Goal: Task Accomplishment & Management: Manage account settings

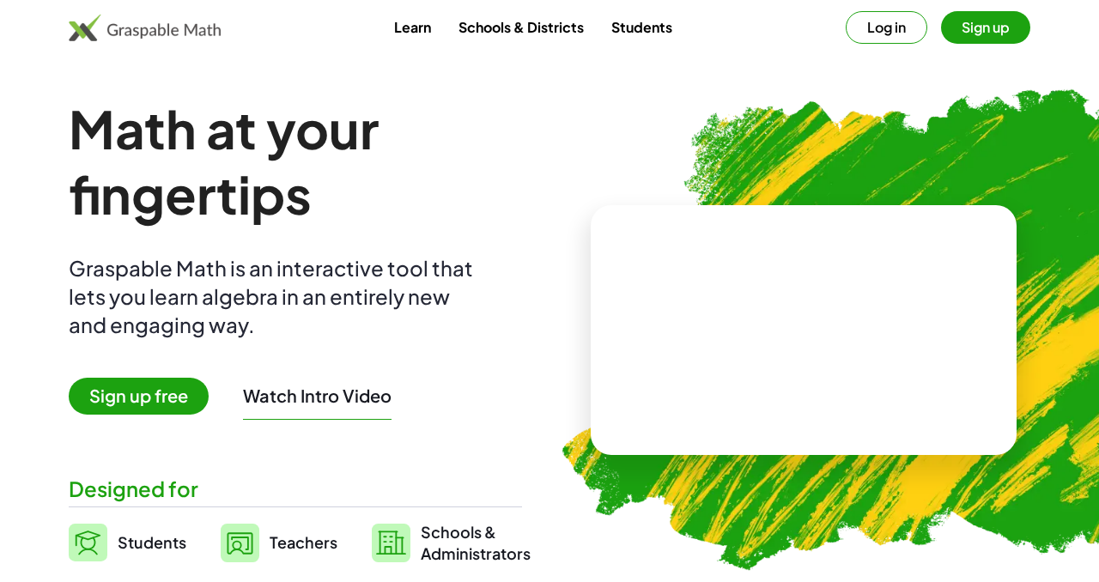
click at [883, 27] on button "Log in" at bounding box center [887, 27] width 82 height 33
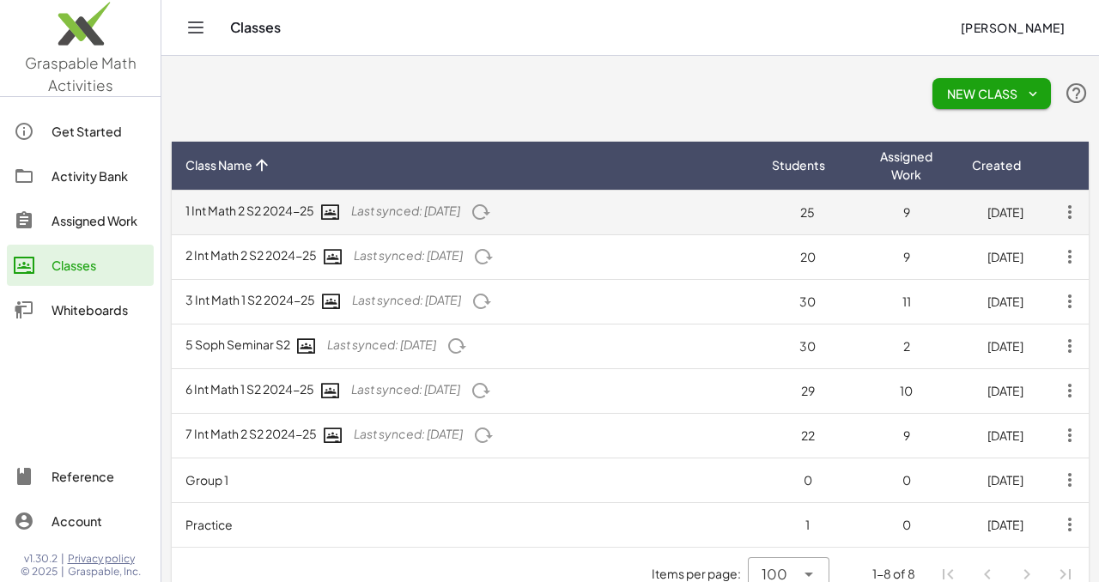
click at [1075, 210] on icon "button" at bounding box center [1069, 212] width 31 height 31
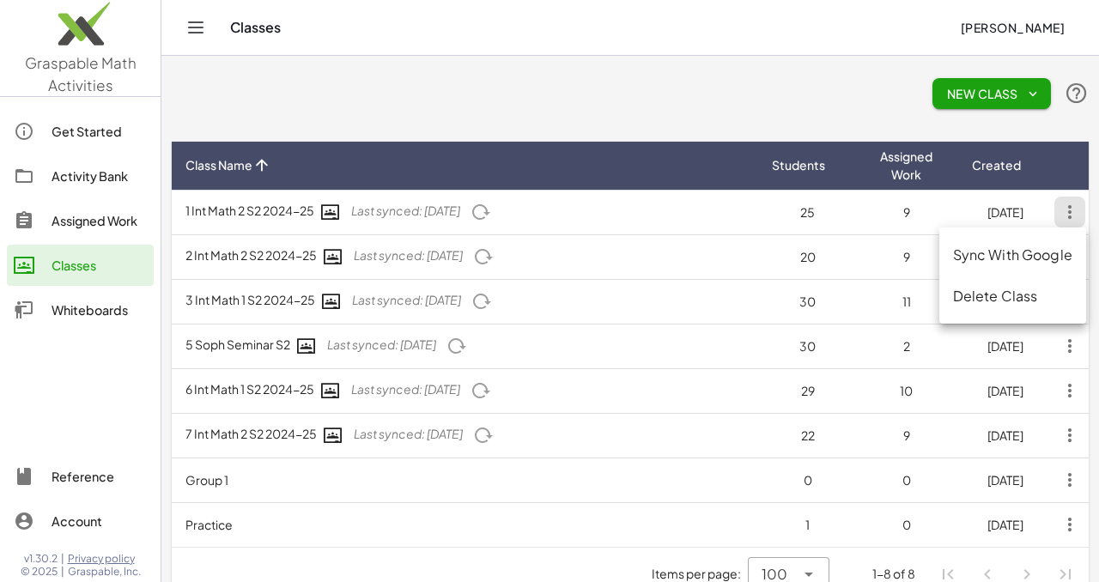
click at [1016, 298] on div "Delete Class" at bounding box center [1012, 296] width 119 height 21
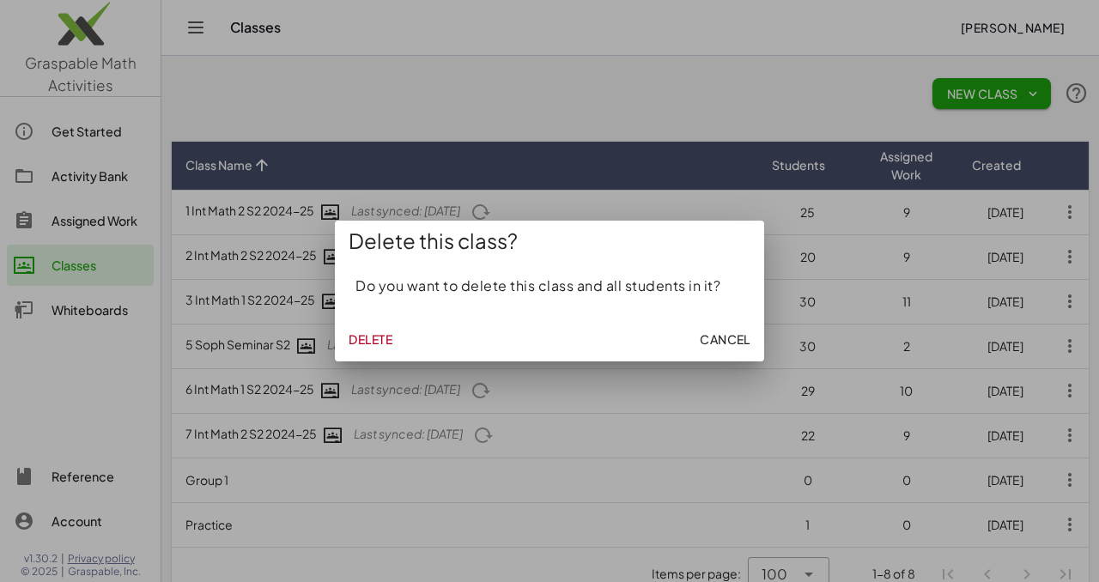
click at [384, 340] on span "Delete" at bounding box center [371, 338] width 44 height 15
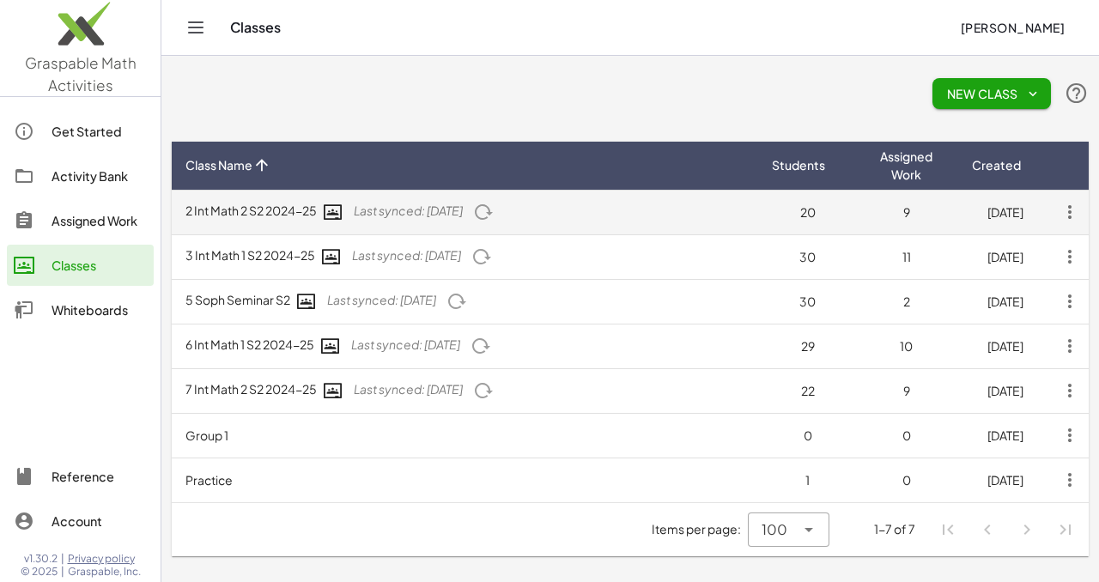
click at [1069, 215] on icon "button" at bounding box center [1069, 212] width 31 height 31
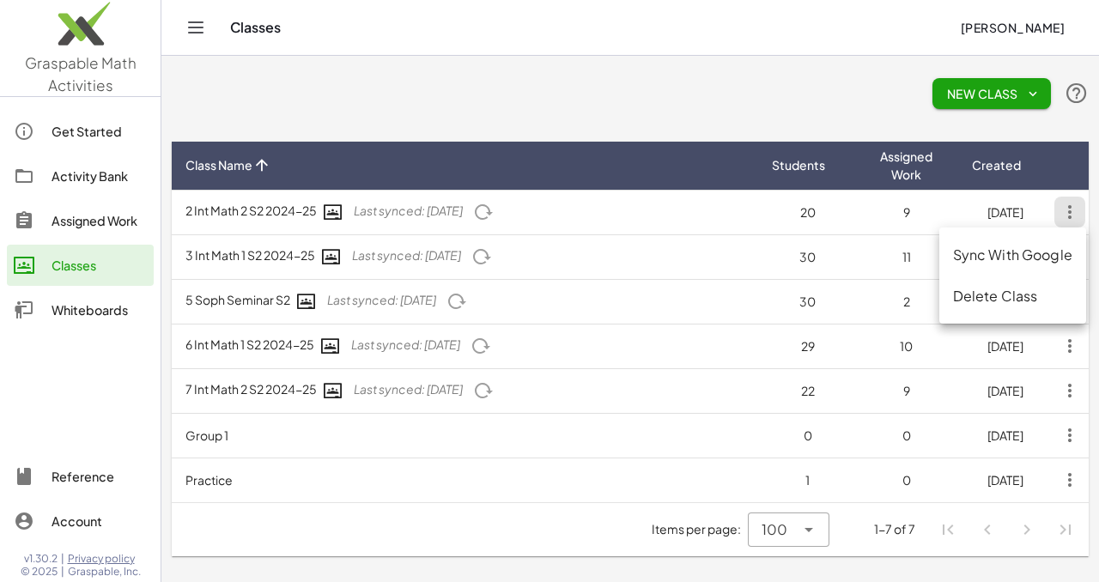
click at [997, 298] on div "Delete Class" at bounding box center [1012, 296] width 119 height 21
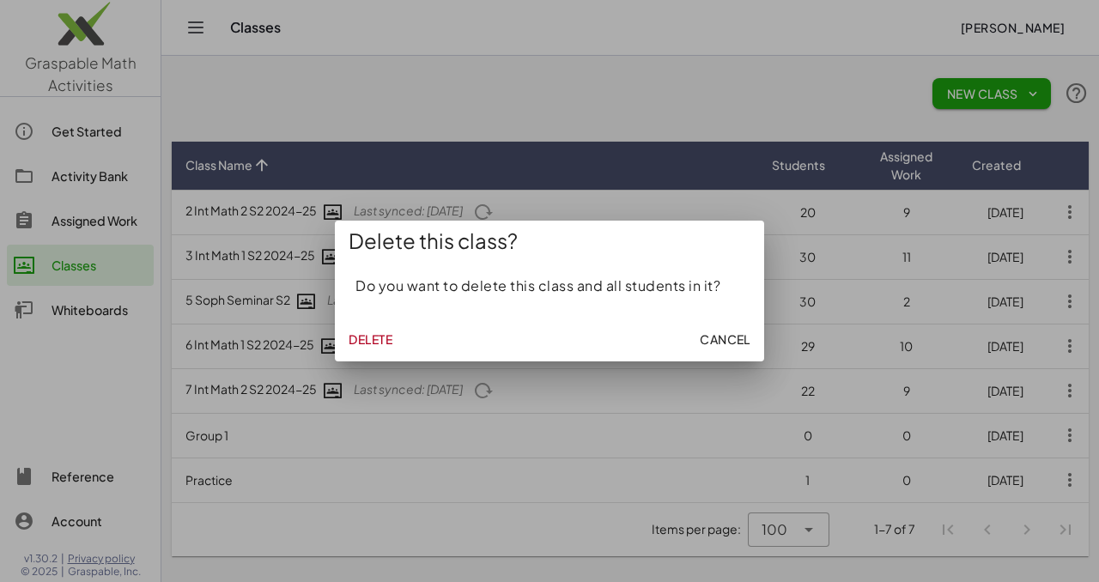
click at [373, 345] on span "Delete" at bounding box center [371, 338] width 44 height 15
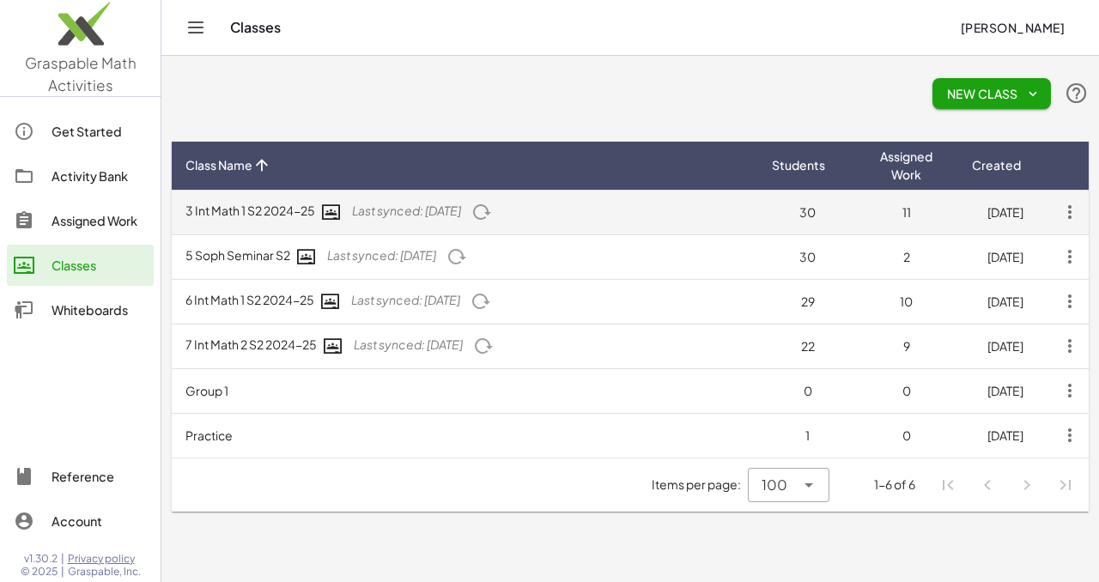
click at [1072, 212] on icon "button" at bounding box center [1069, 212] width 31 height 31
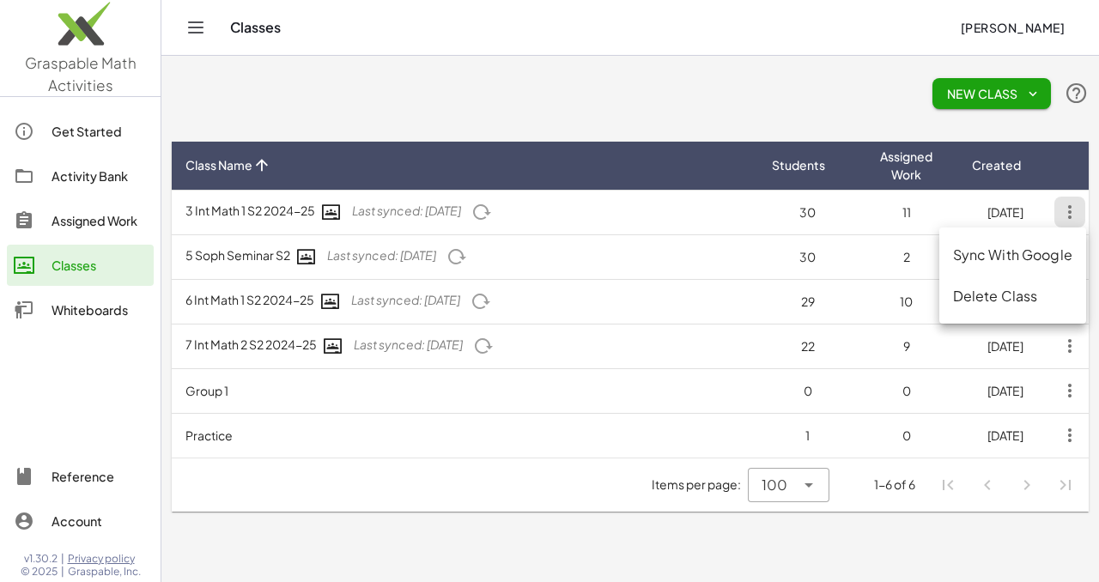
click at [975, 301] on div "Delete Class" at bounding box center [1012, 296] width 119 height 21
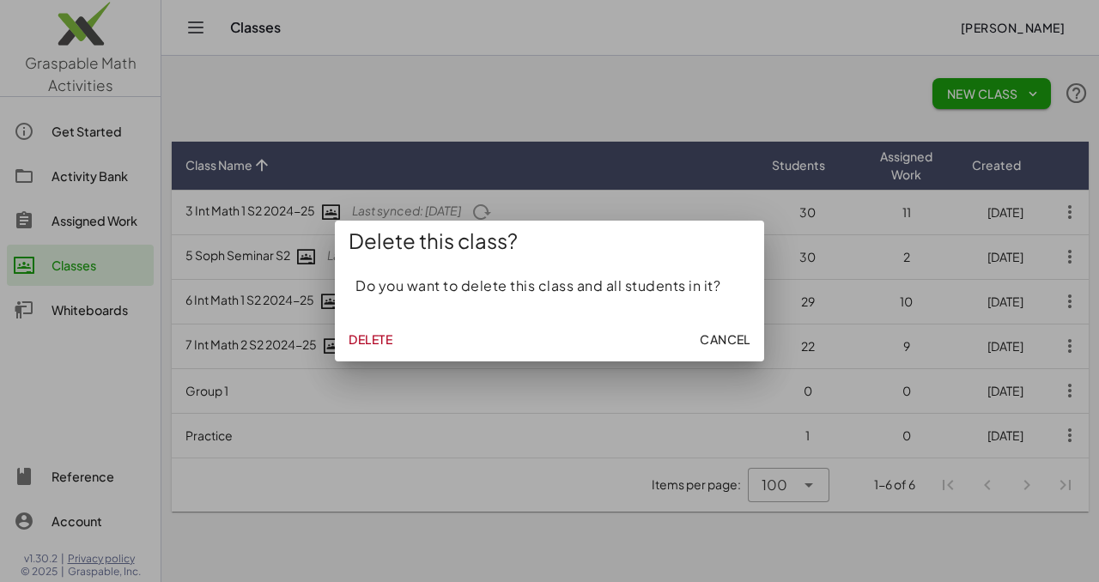
click at [372, 337] on span "Delete" at bounding box center [371, 338] width 44 height 15
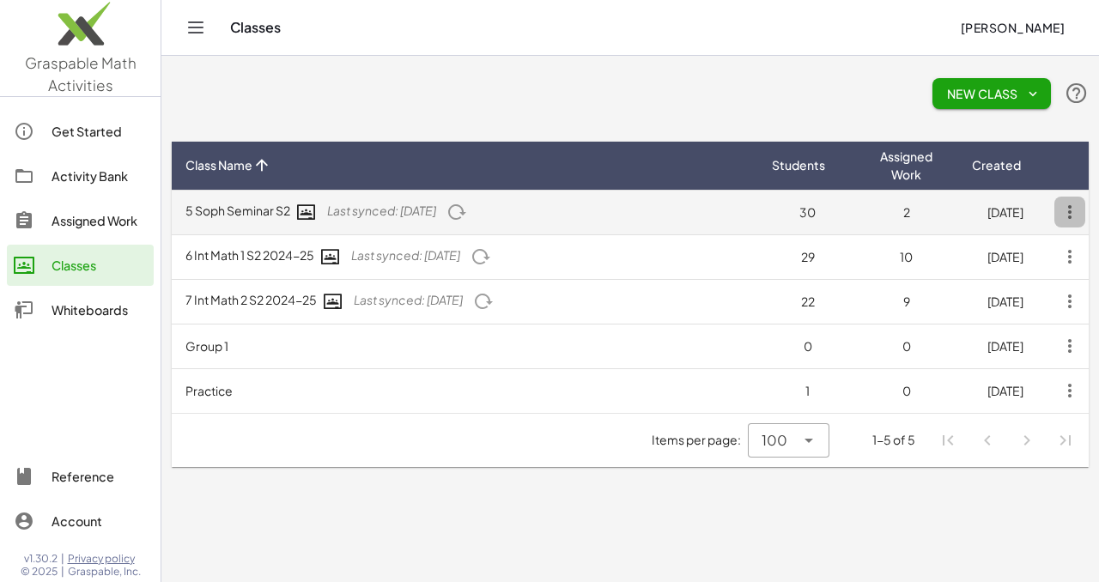
click at [1065, 212] on icon "button" at bounding box center [1069, 212] width 31 height 31
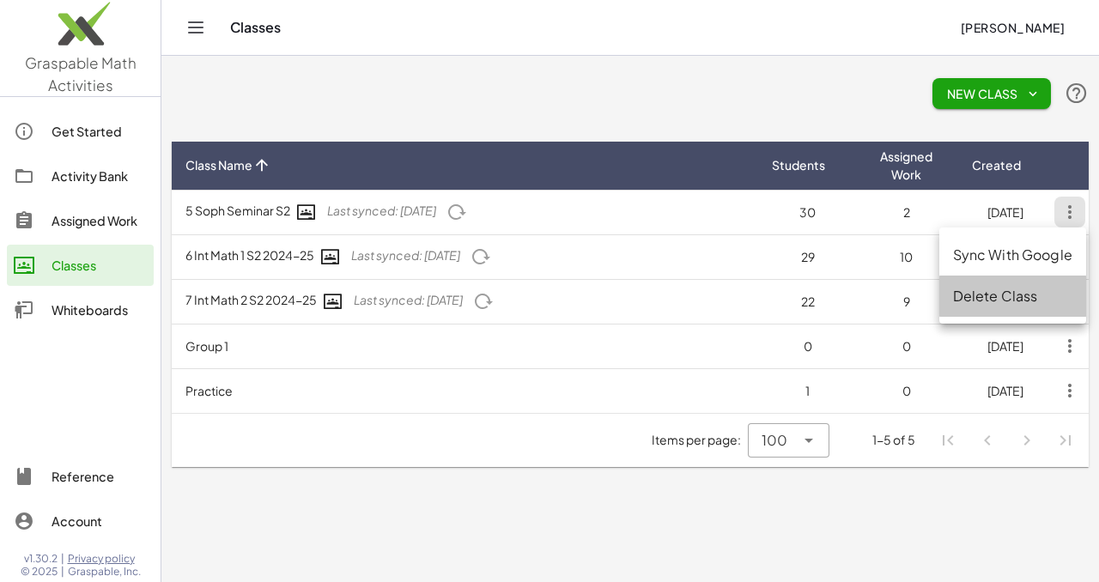
click at [986, 299] on div "Delete Class" at bounding box center [1012, 296] width 119 height 21
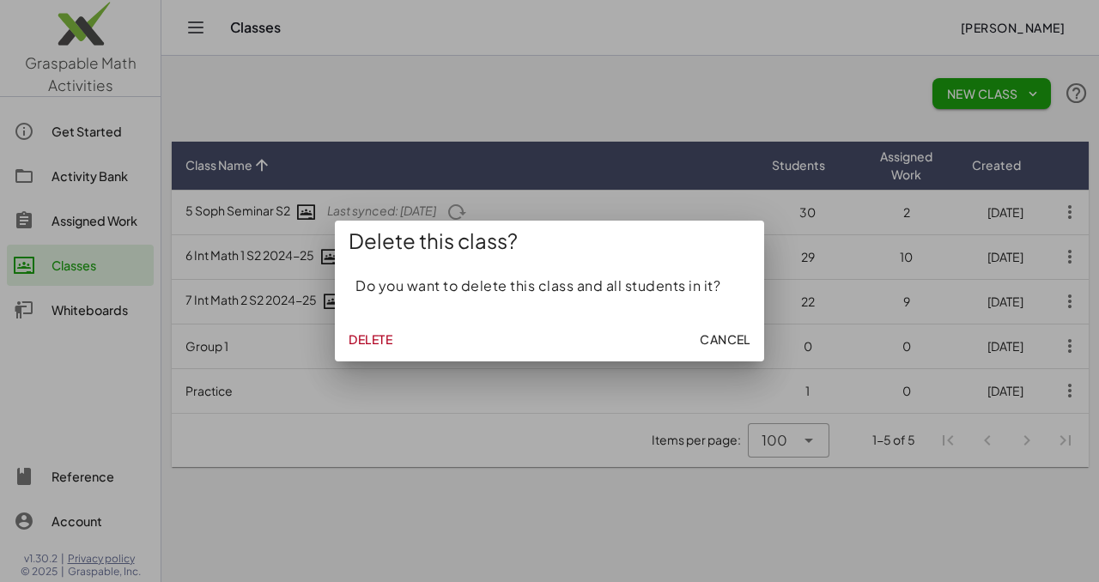
click at [367, 332] on span "Delete" at bounding box center [371, 338] width 44 height 15
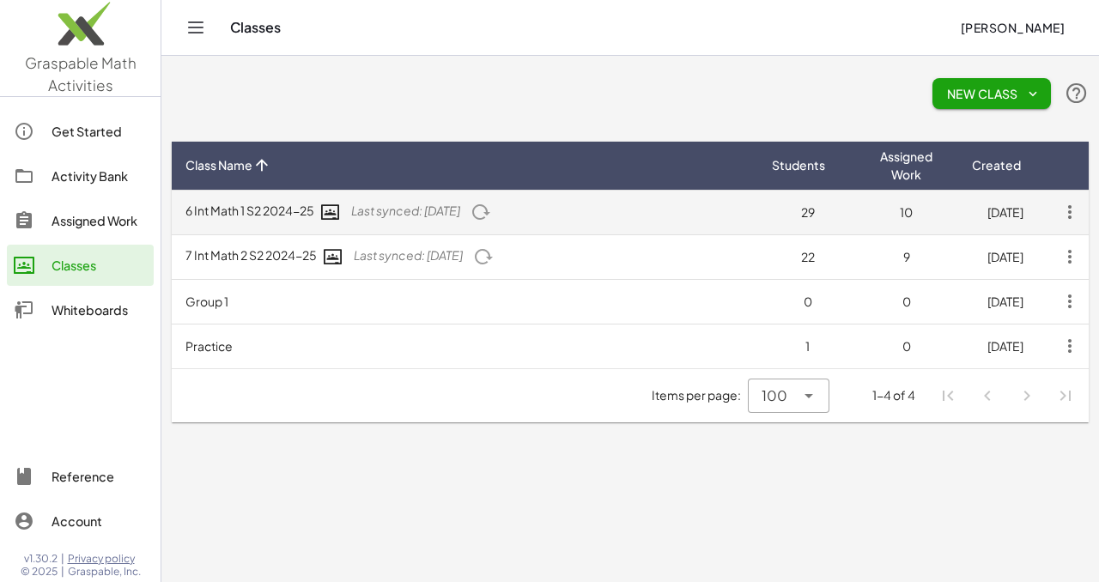
click at [1073, 204] on icon "button" at bounding box center [1069, 212] width 31 height 31
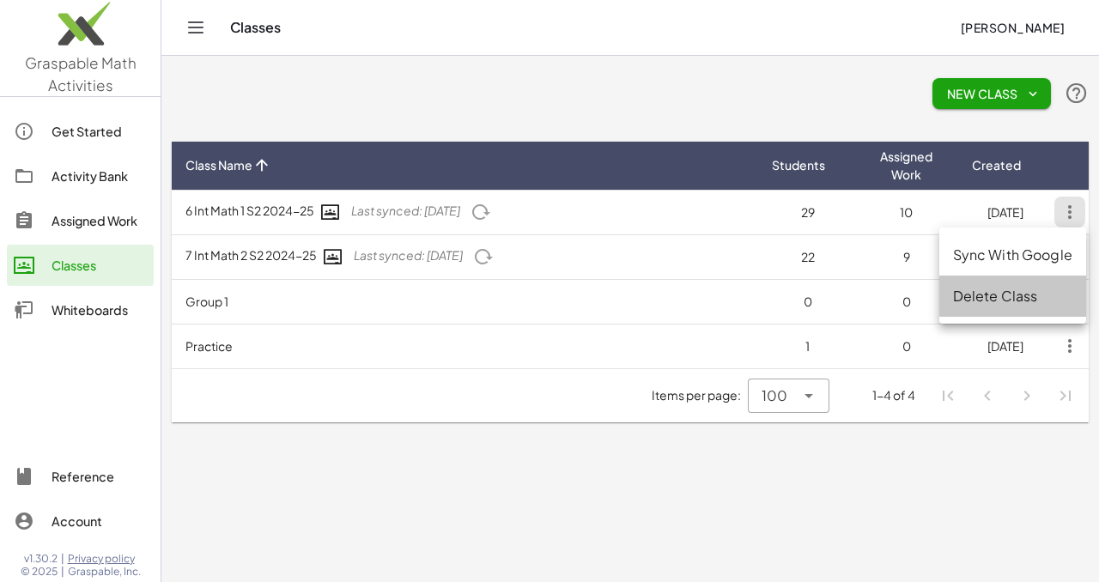
click at [978, 296] on div "Delete Class" at bounding box center [1012, 296] width 119 height 21
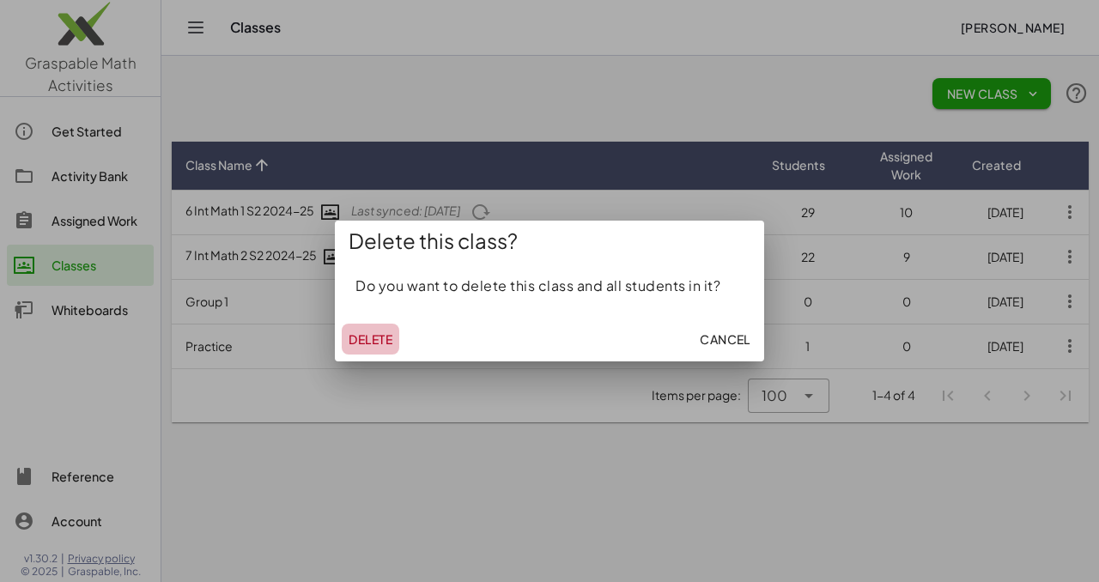
click at [364, 342] on span "Delete" at bounding box center [371, 338] width 44 height 15
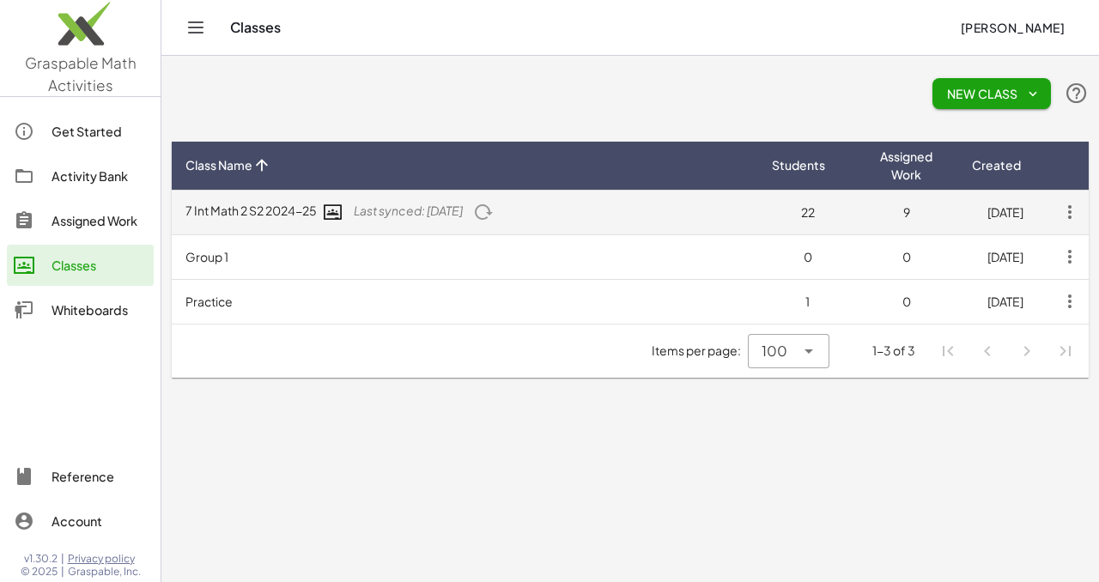
click at [1071, 217] on icon "button" at bounding box center [1069, 212] width 31 height 31
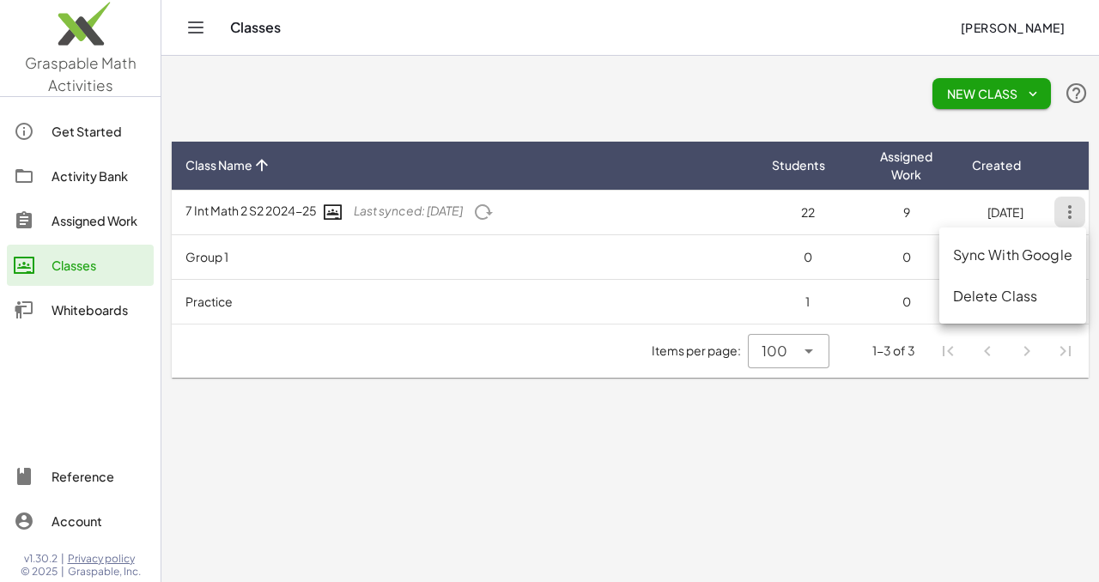
click at [992, 296] on div "Delete Class" at bounding box center [1012, 296] width 119 height 21
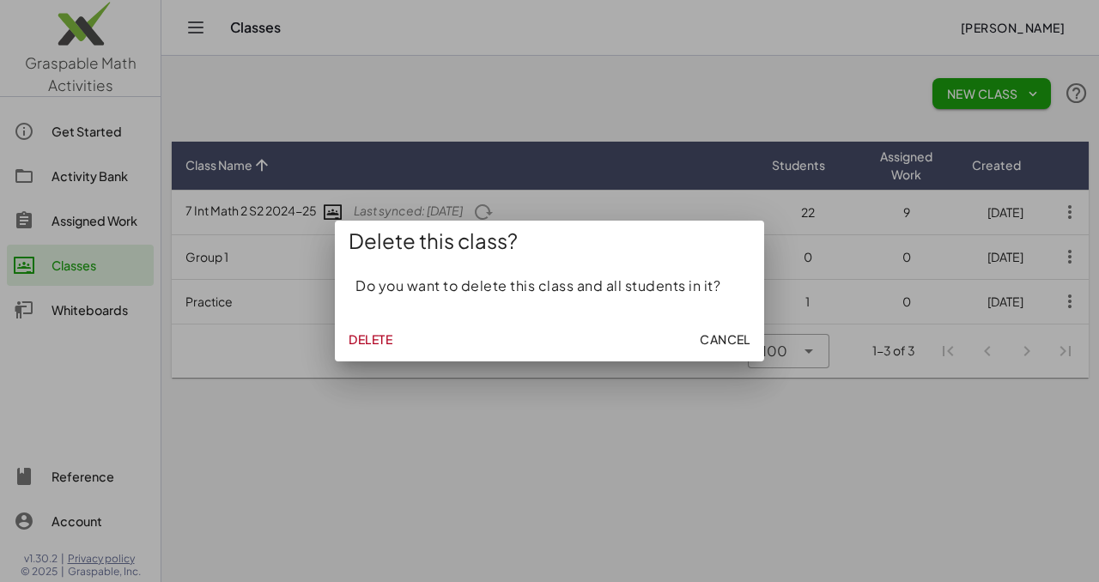
click at [361, 339] on span "Delete" at bounding box center [371, 338] width 44 height 15
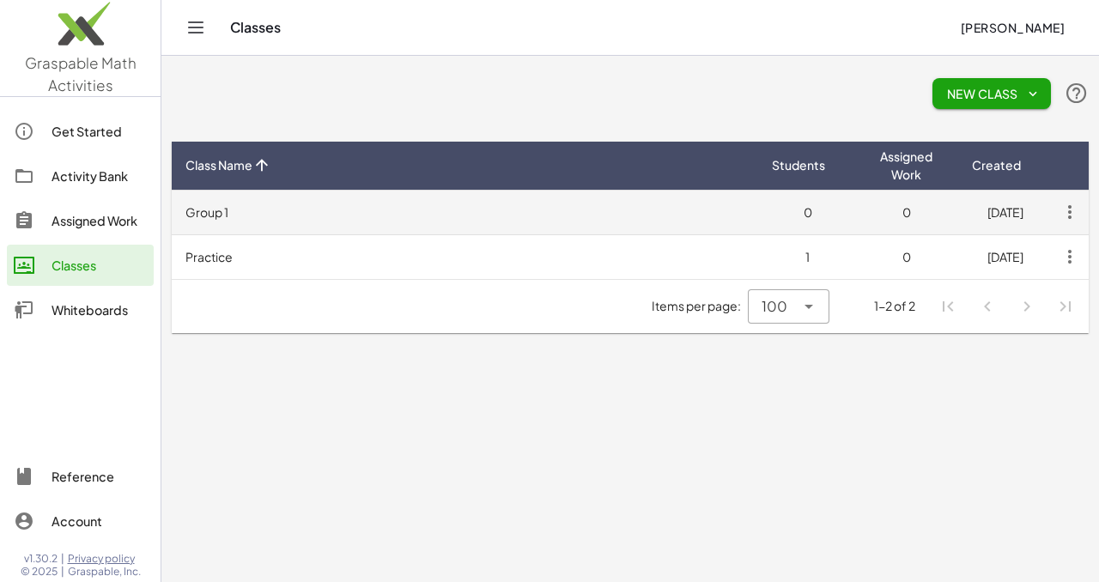
click at [1067, 215] on icon "button" at bounding box center [1069, 212] width 31 height 31
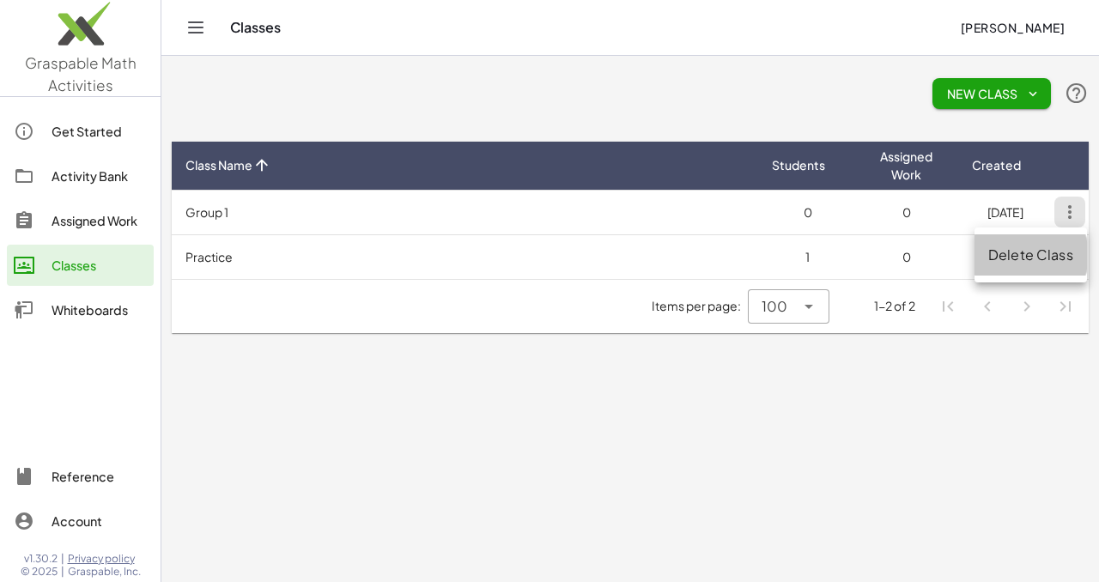
click at [1020, 258] on div "Delete Class" at bounding box center [1030, 255] width 85 height 21
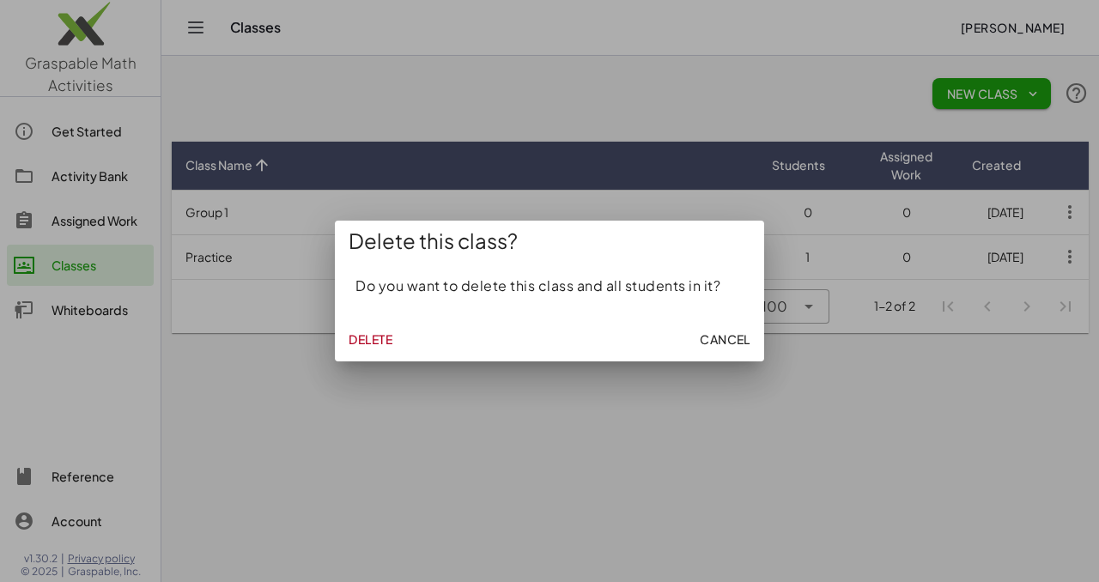
click at [353, 331] on span "Delete" at bounding box center [371, 338] width 44 height 15
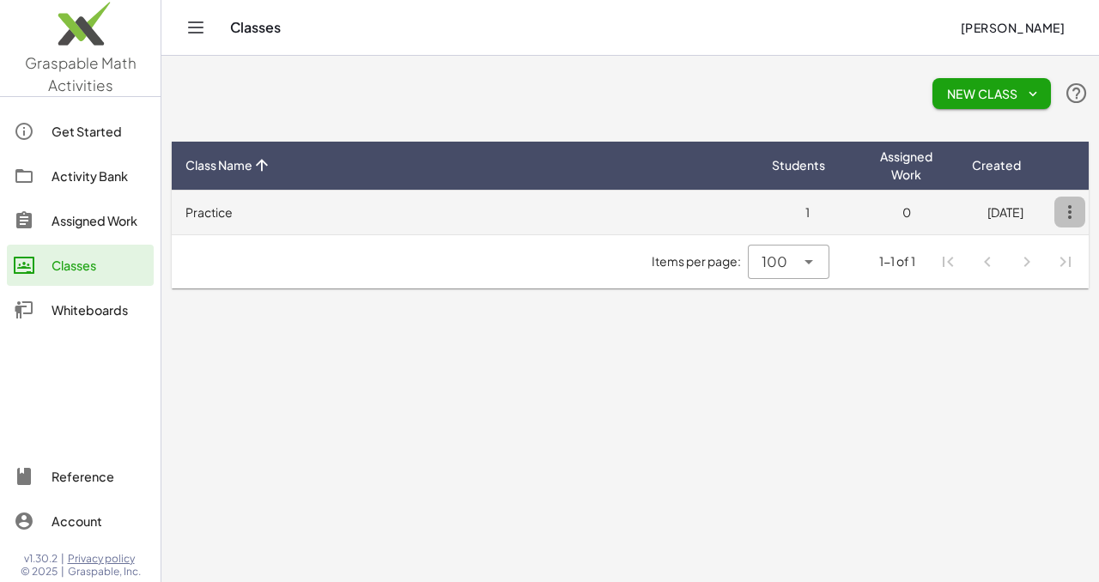
click at [1070, 215] on icon "button" at bounding box center [1069, 212] width 31 height 31
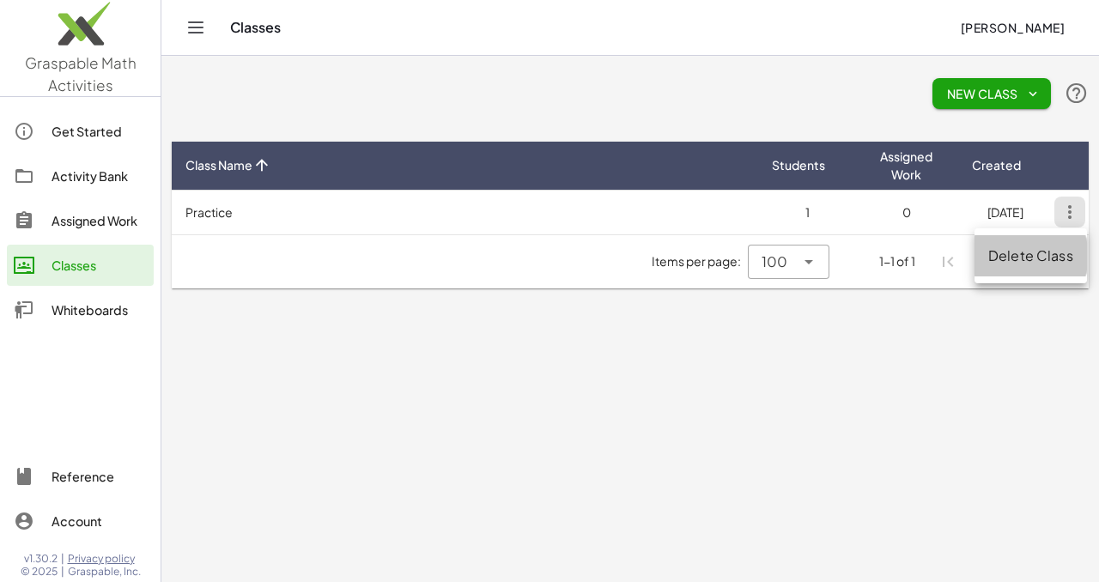
click at [1050, 258] on div "Delete Class" at bounding box center [1030, 256] width 85 height 21
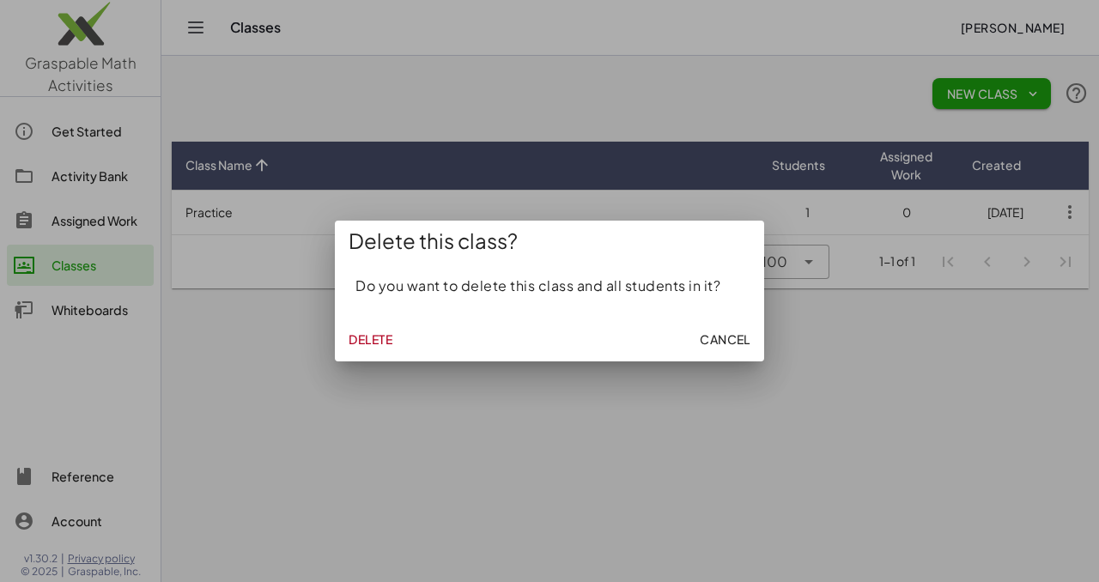
click at [361, 342] on span "Delete" at bounding box center [371, 338] width 44 height 15
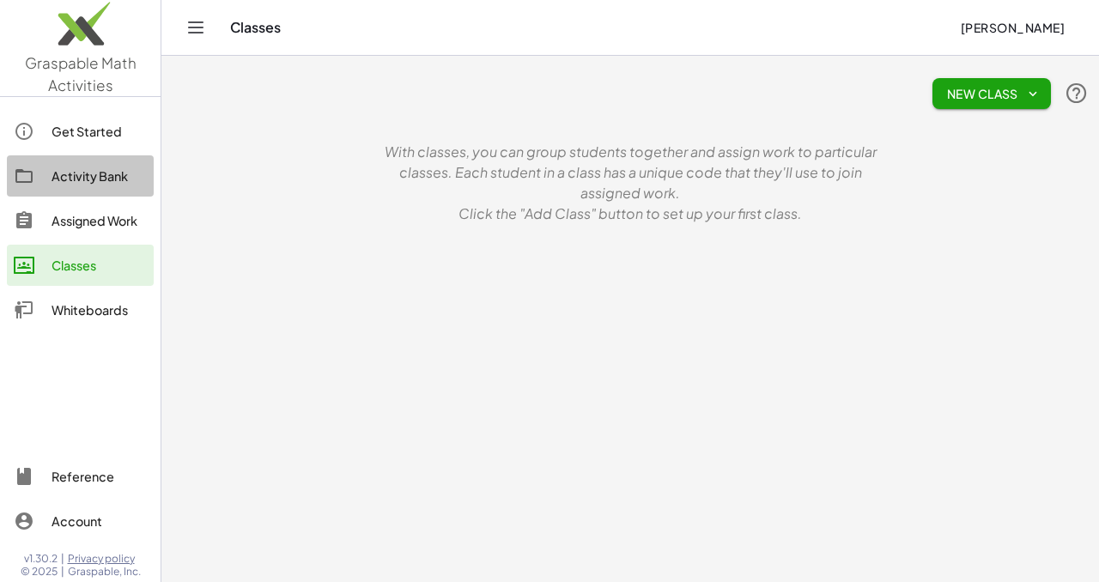
click at [114, 180] on div "Activity Bank" at bounding box center [99, 176] width 95 height 21
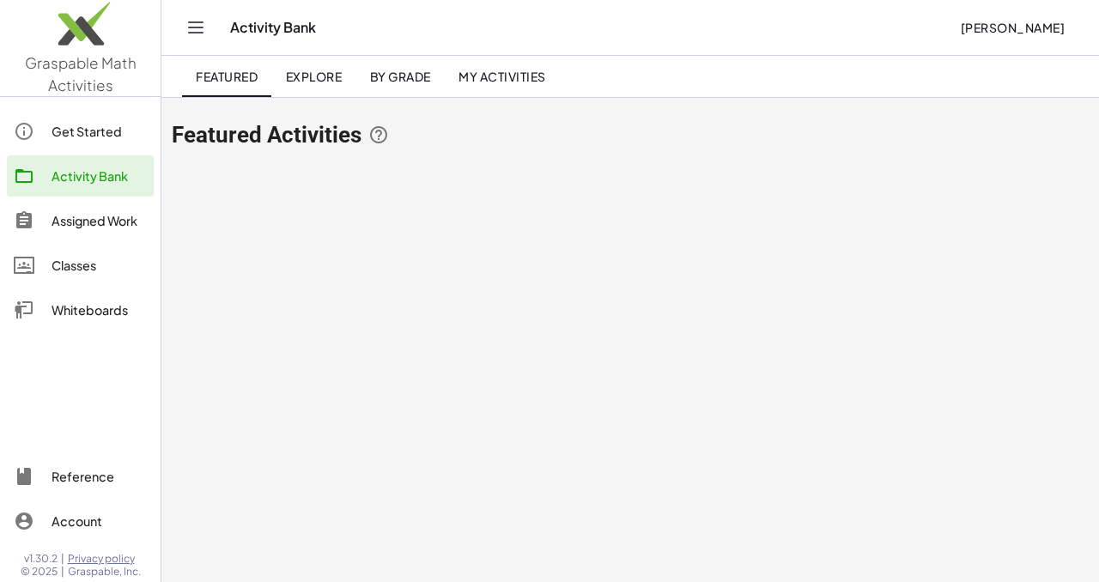
click at [483, 76] on span "My Activities" at bounding box center [502, 76] width 88 height 15
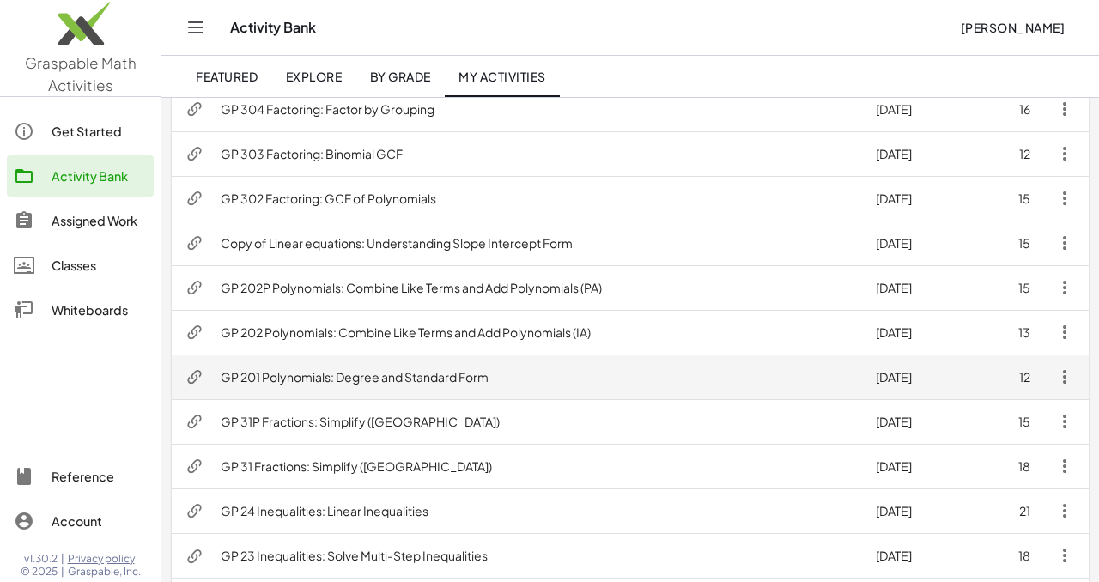
scroll to position [866, 0]
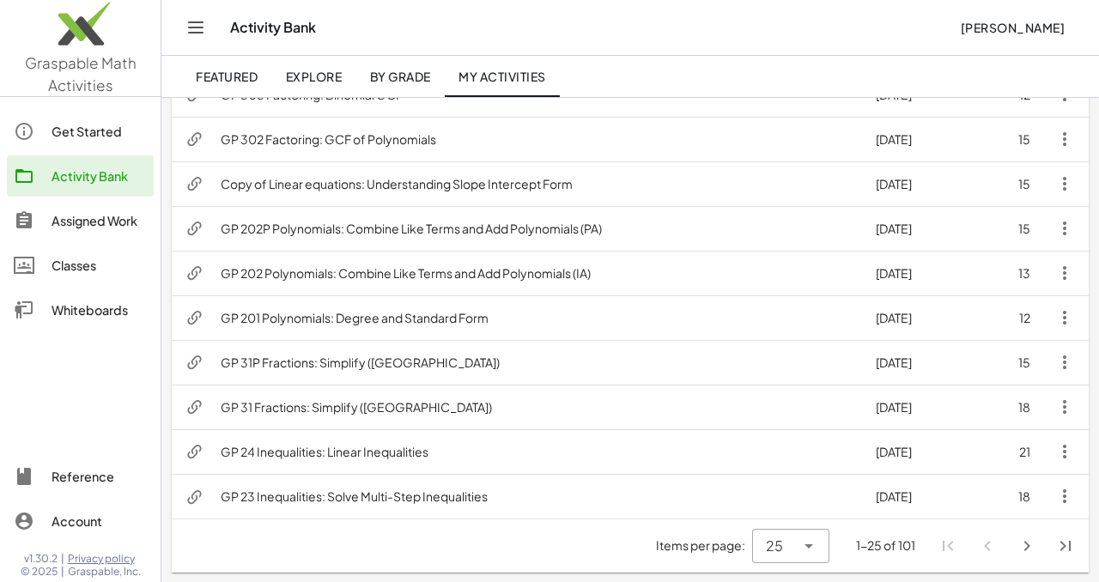
click at [812, 548] on icon at bounding box center [808, 546] width 21 height 21
click at [781, 501] on div "100" at bounding box center [791, 501] width 50 height 21
type input "***"
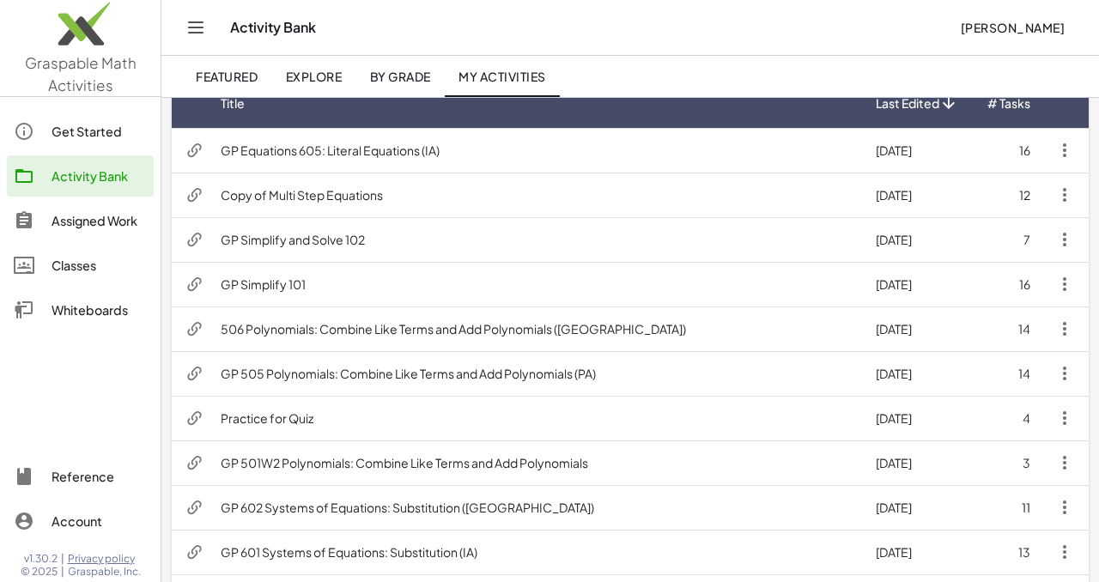
scroll to position [0, 0]
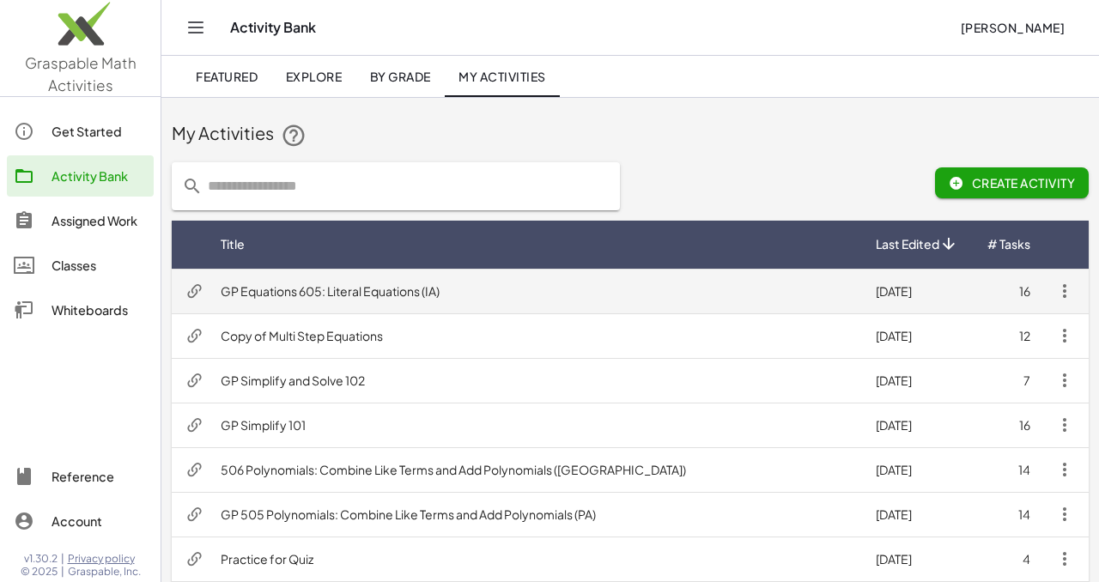
click at [1067, 294] on icon "button" at bounding box center [1064, 291] width 21 height 21
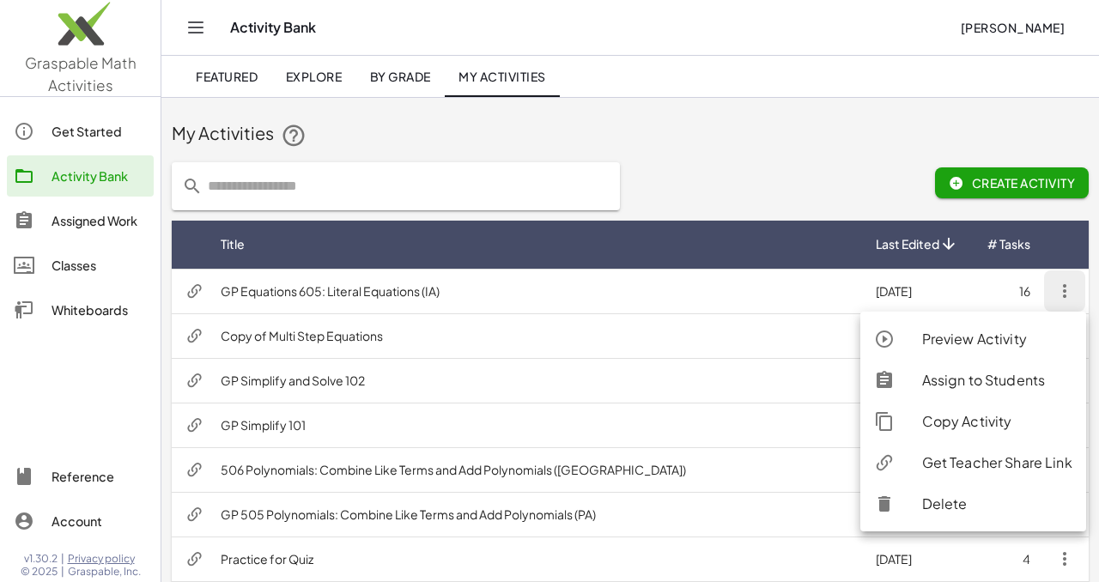
click at [948, 513] on div "Delete" at bounding box center [997, 504] width 150 height 21
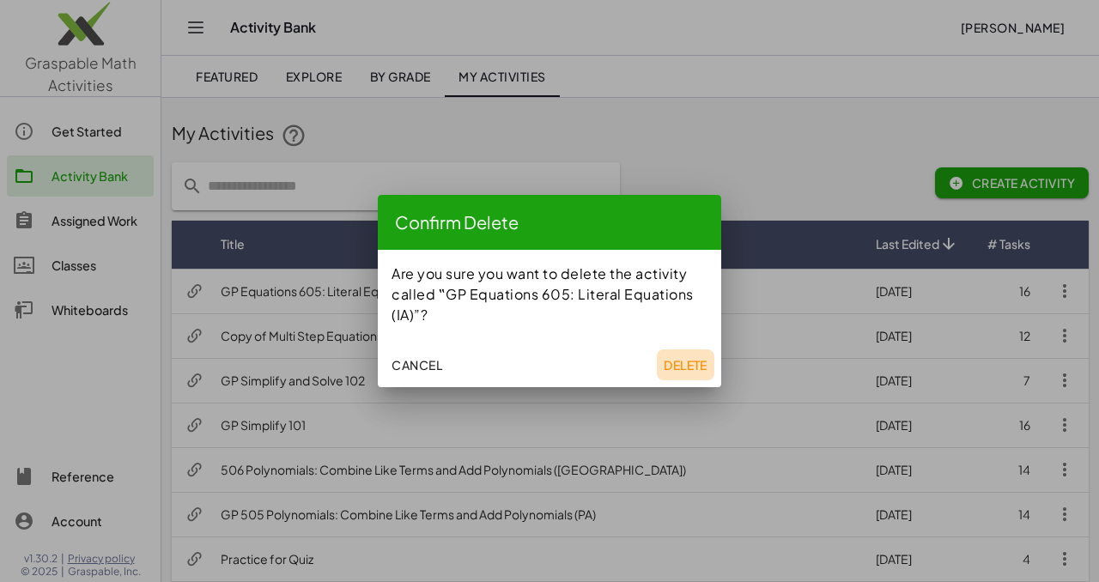
click at [698, 364] on span "Delete" at bounding box center [686, 364] width 44 height 15
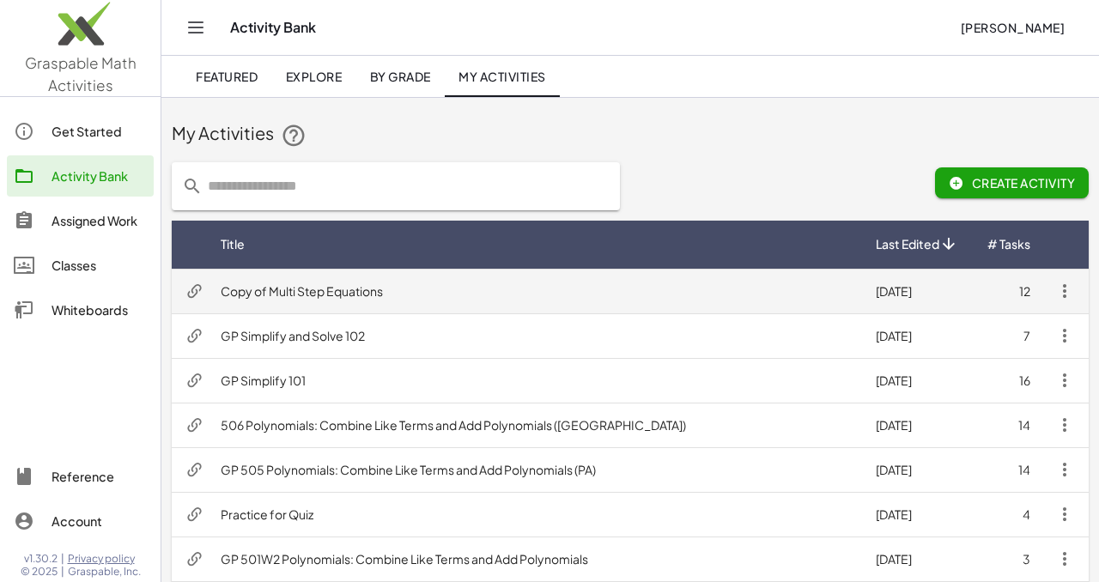
click at [1066, 293] on icon "button" at bounding box center [1064, 291] width 21 height 21
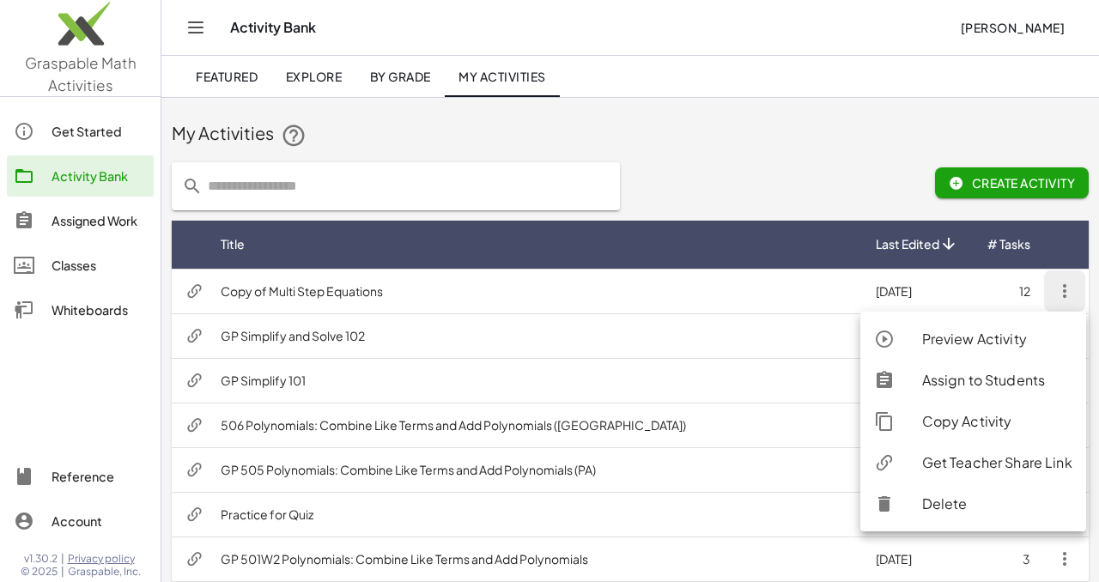
click at [943, 507] on div "Delete" at bounding box center [997, 504] width 150 height 21
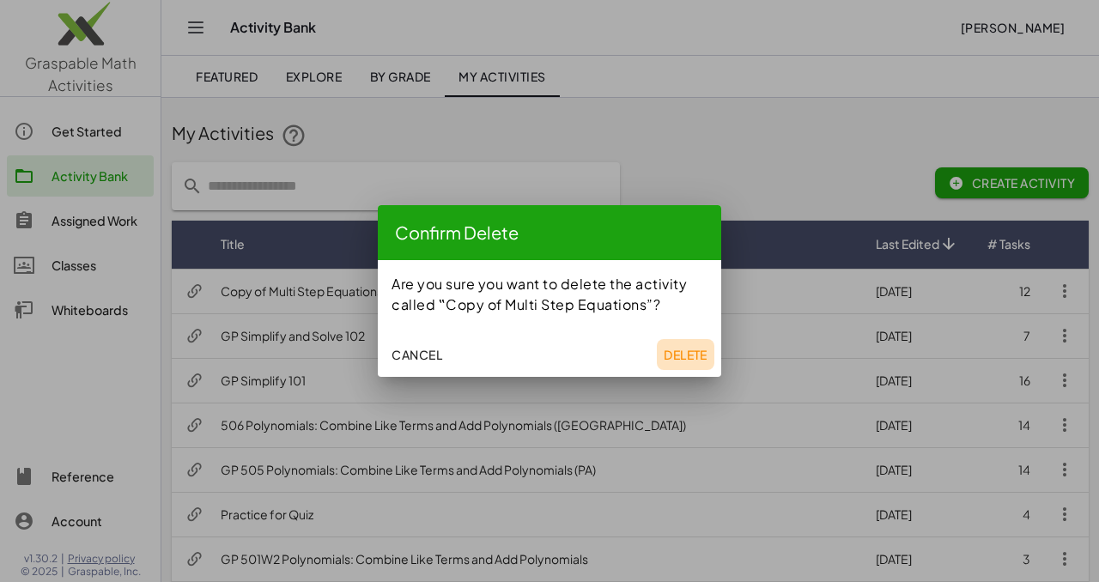
click at [683, 356] on span "Delete" at bounding box center [686, 354] width 44 height 15
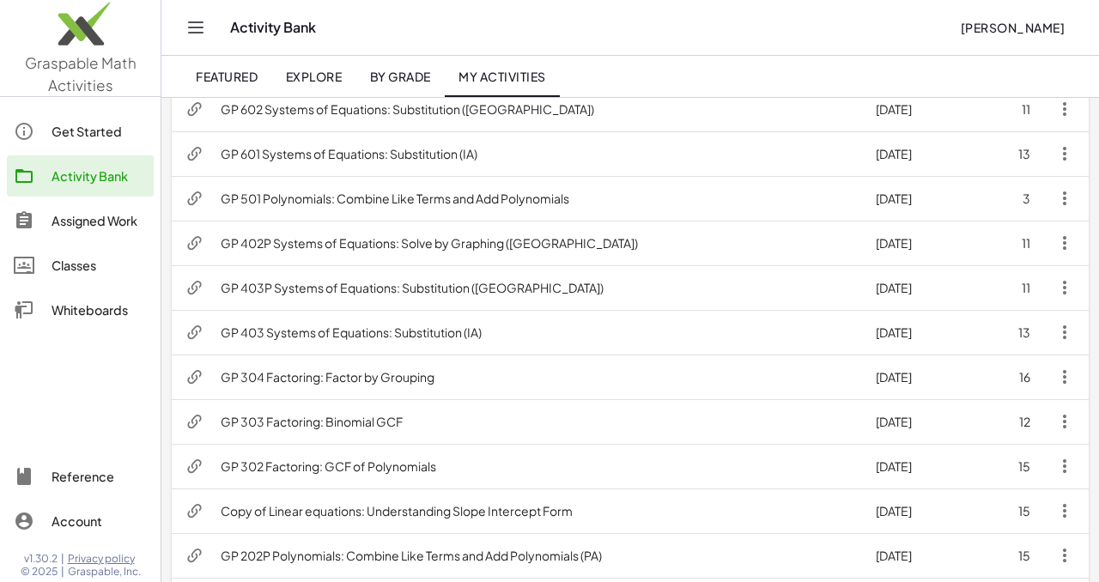
scroll to position [441, 0]
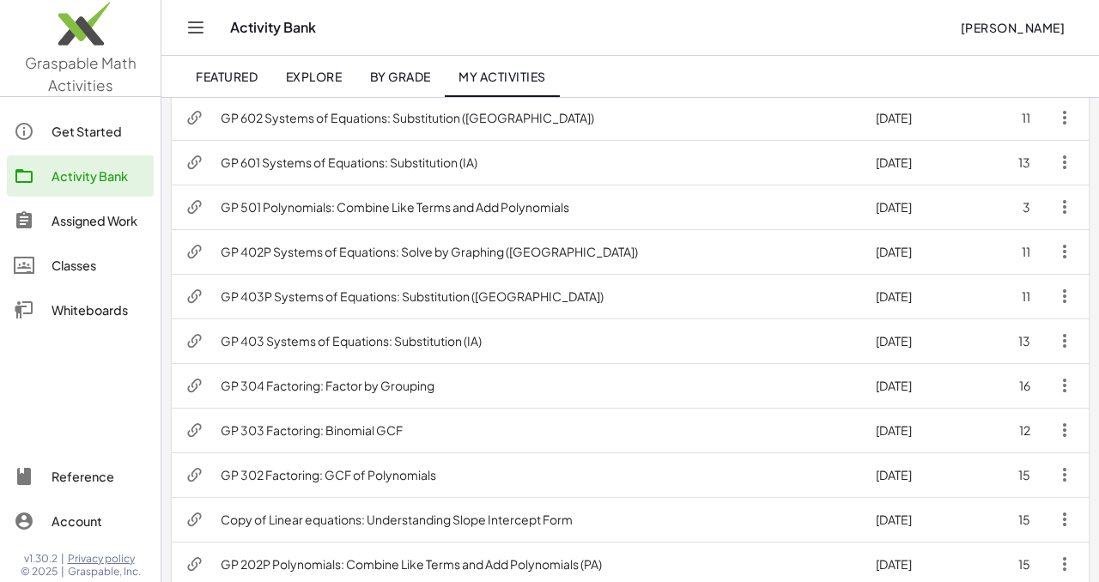
click at [78, 137] on div "Get Started" at bounding box center [99, 131] width 95 height 21
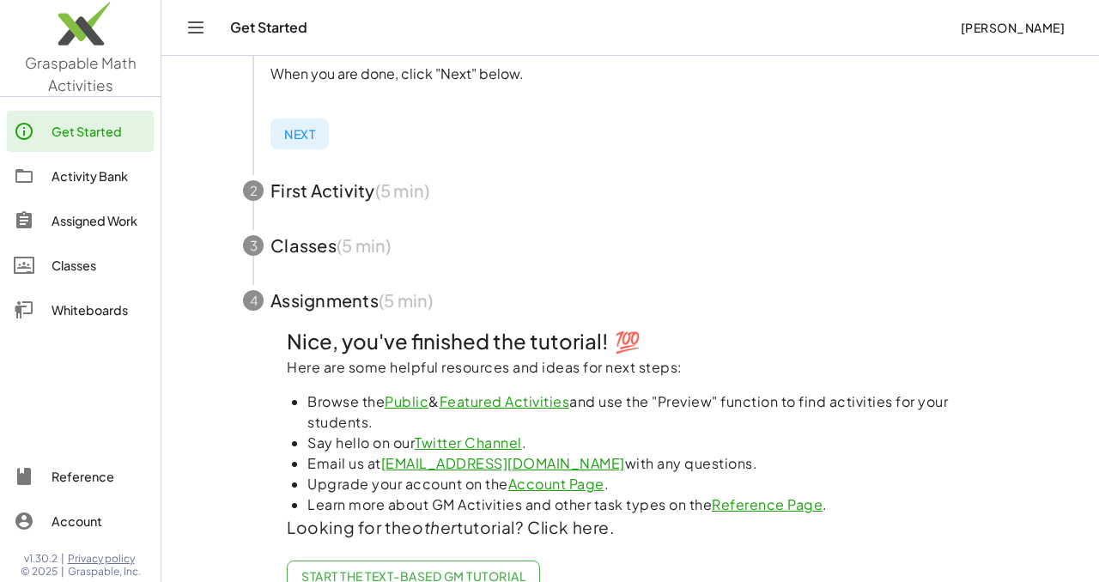
scroll to position [507, 0]
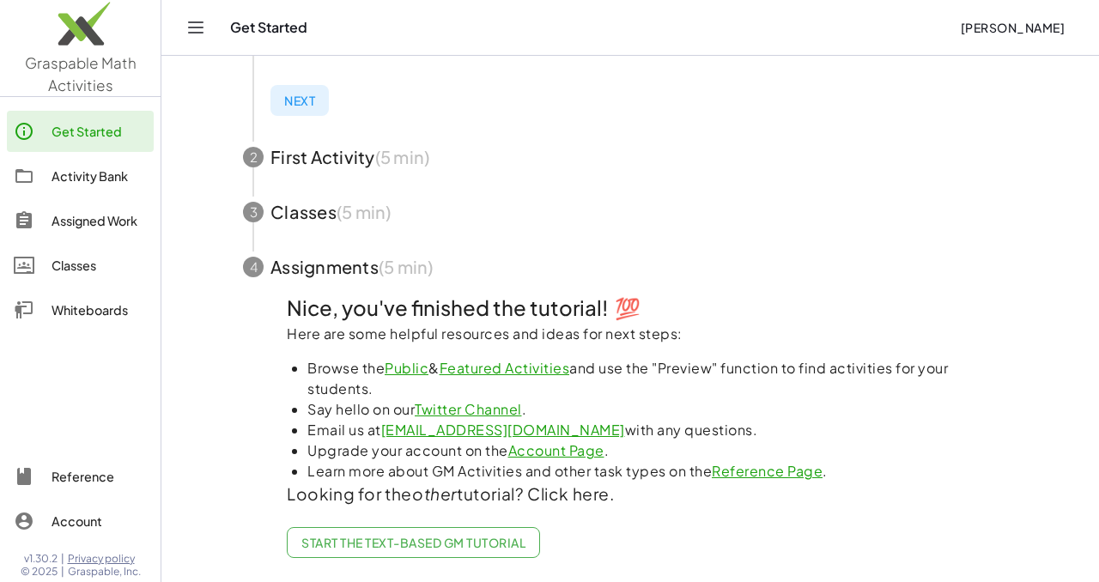
click at [499, 374] on link "Featured Activities" at bounding box center [505, 368] width 130 height 18
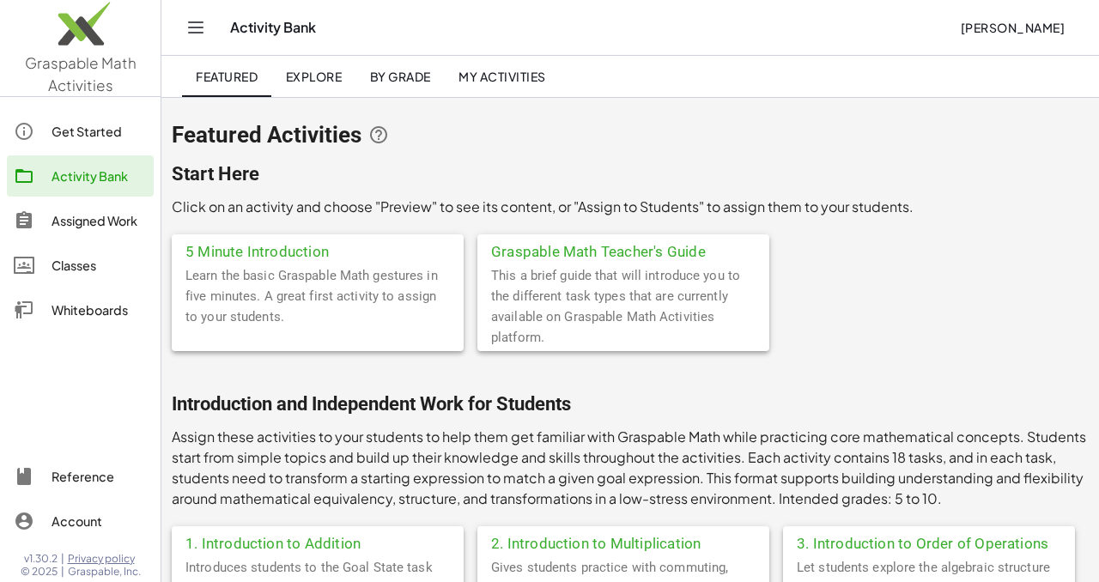
click at [271, 249] on div "5 Minute Introduction" at bounding box center [318, 249] width 292 height 31
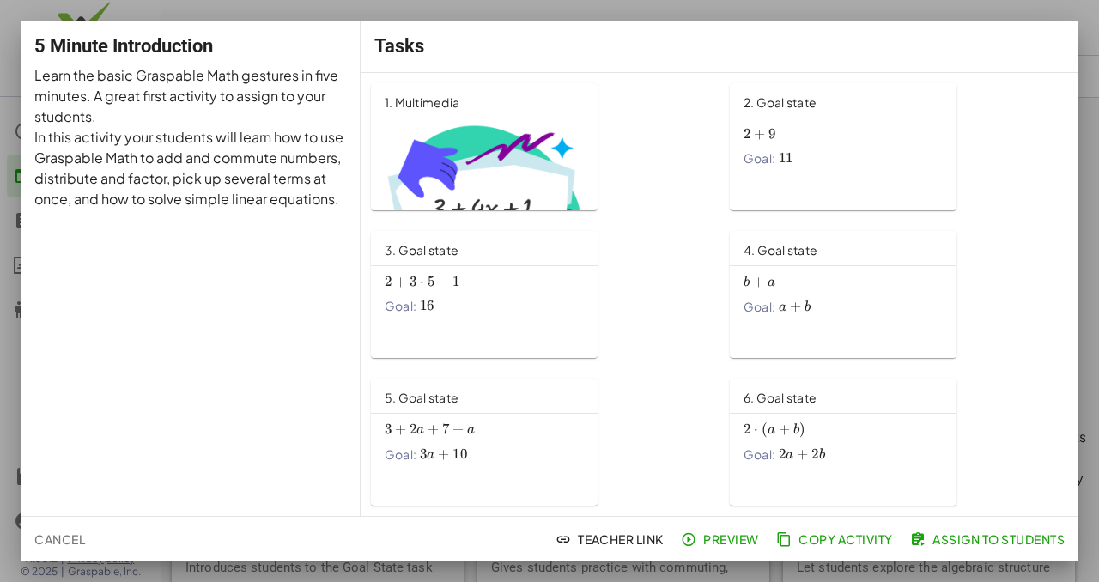
click at [278, 12] on div at bounding box center [549, 291] width 1099 height 582
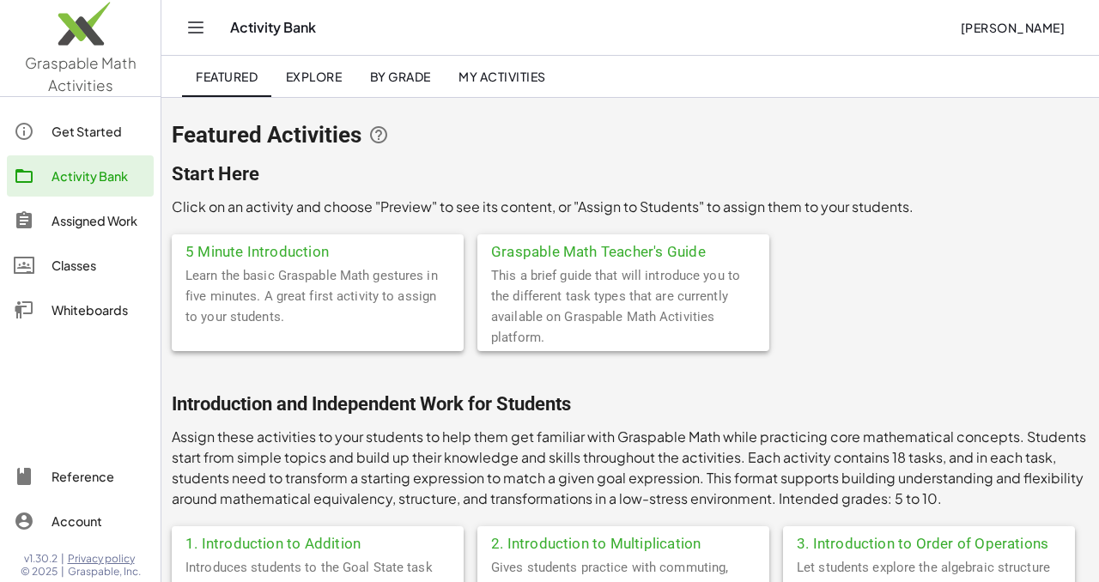
click at [86, 260] on div "Classes" at bounding box center [99, 265] width 95 height 21
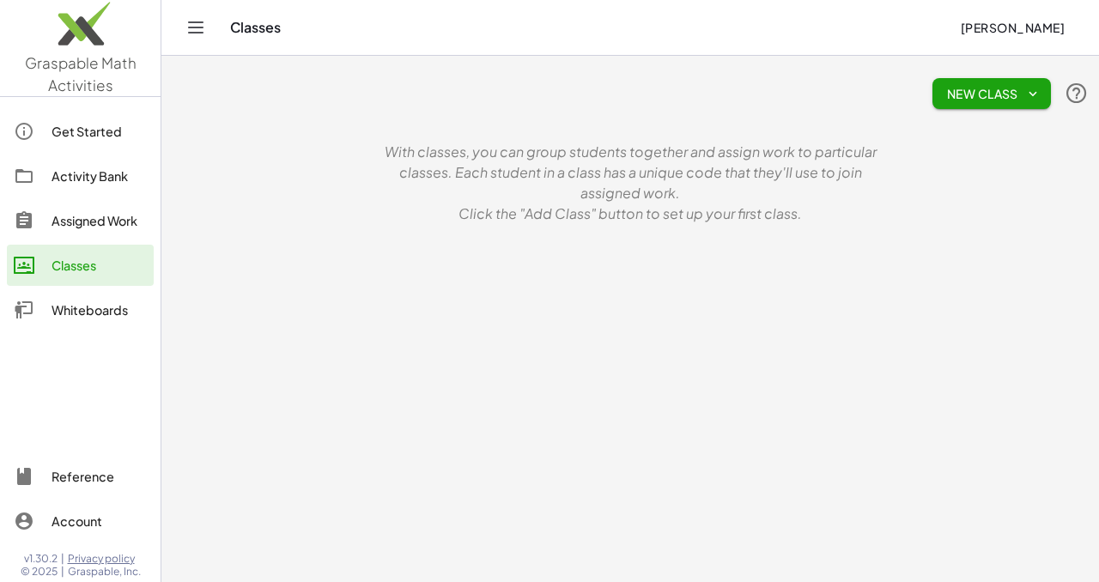
click at [998, 94] on span "New Class" at bounding box center [991, 93] width 91 height 15
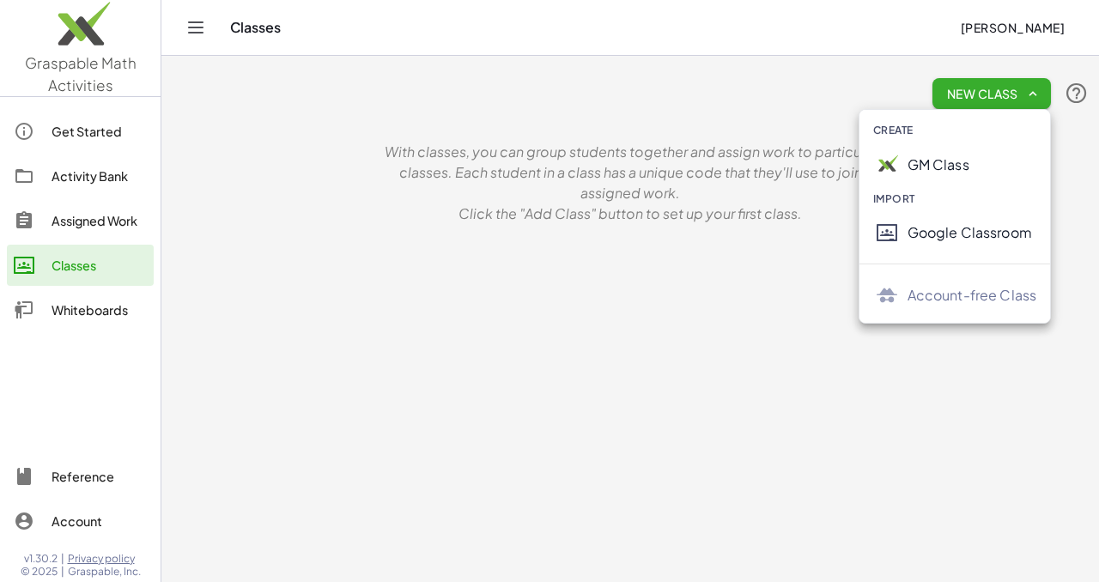
click at [962, 239] on div "Google Classroom" at bounding box center [972, 232] width 130 height 21
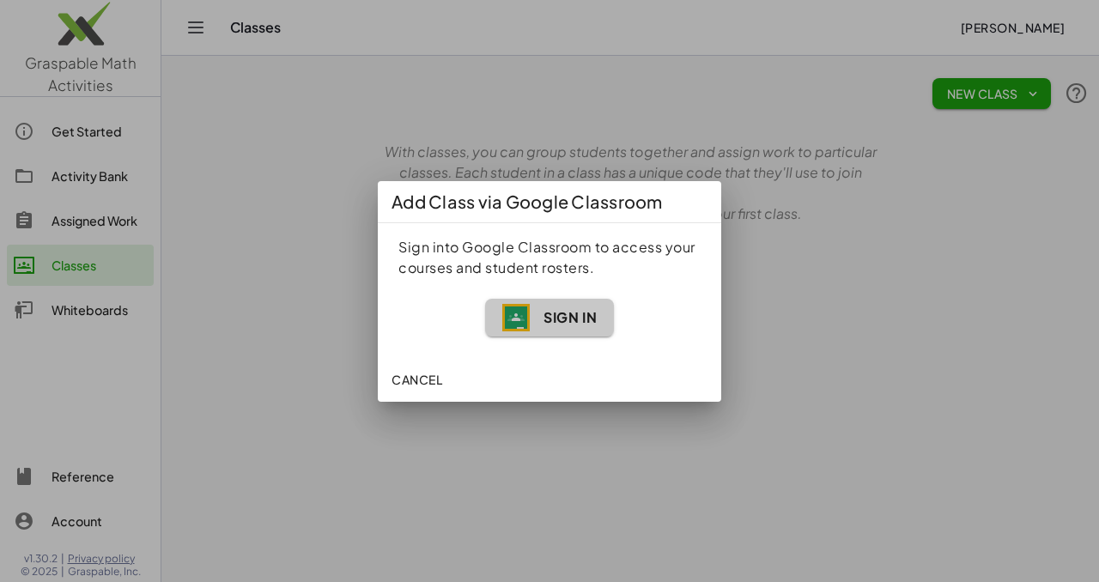
click at [594, 324] on span "Sign In" at bounding box center [569, 317] width 53 height 18
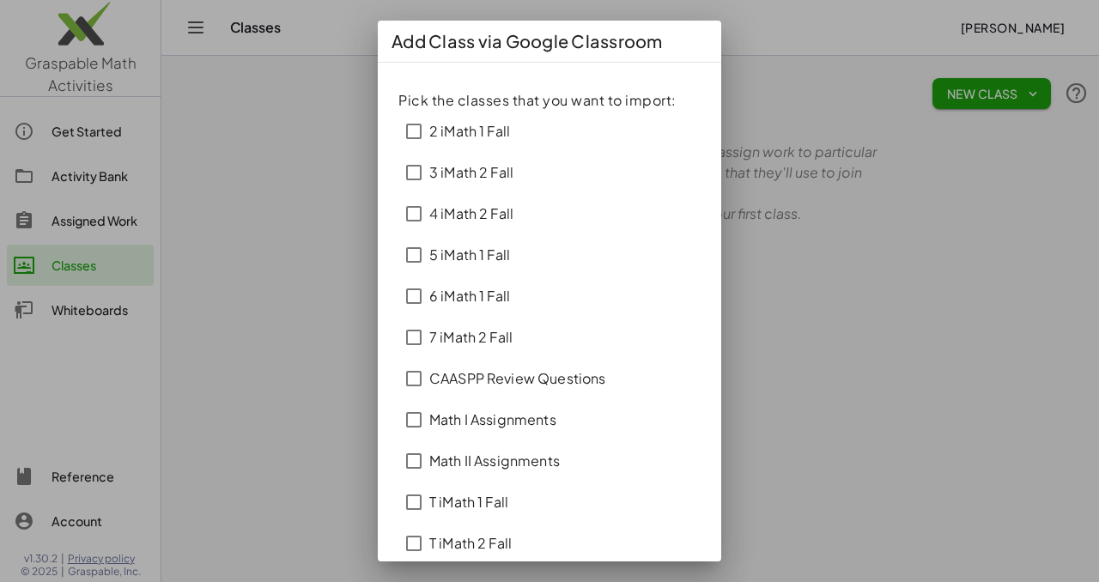
click at [589, 321] on div "7 iMath 2 Fall" at bounding box center [549, 337] width 302 height 41
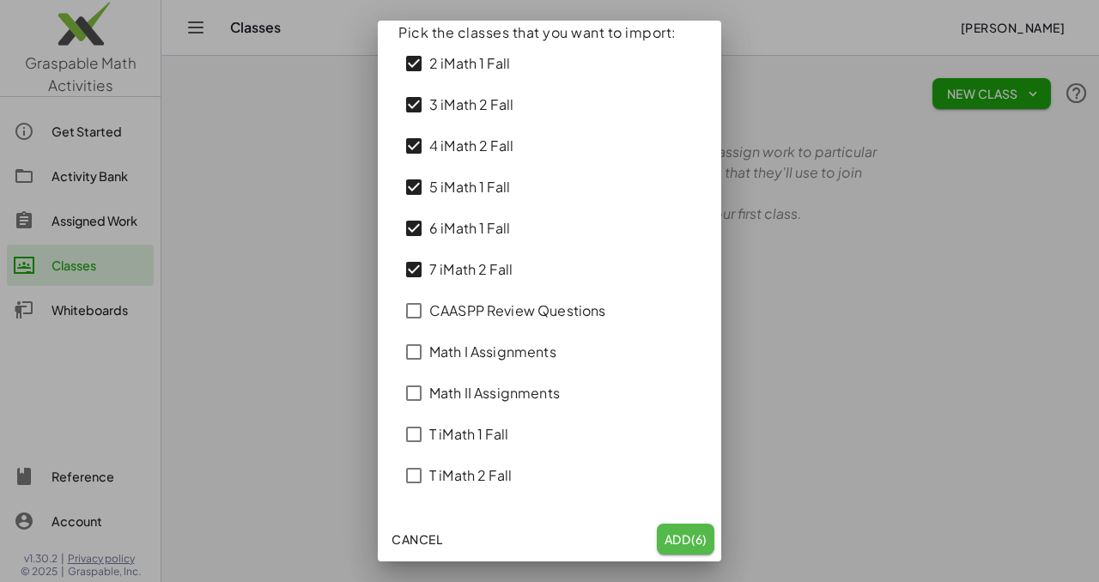
click at [685, 535] on span "Add (6)" at bounding box center [686, 538] width 44 height 15
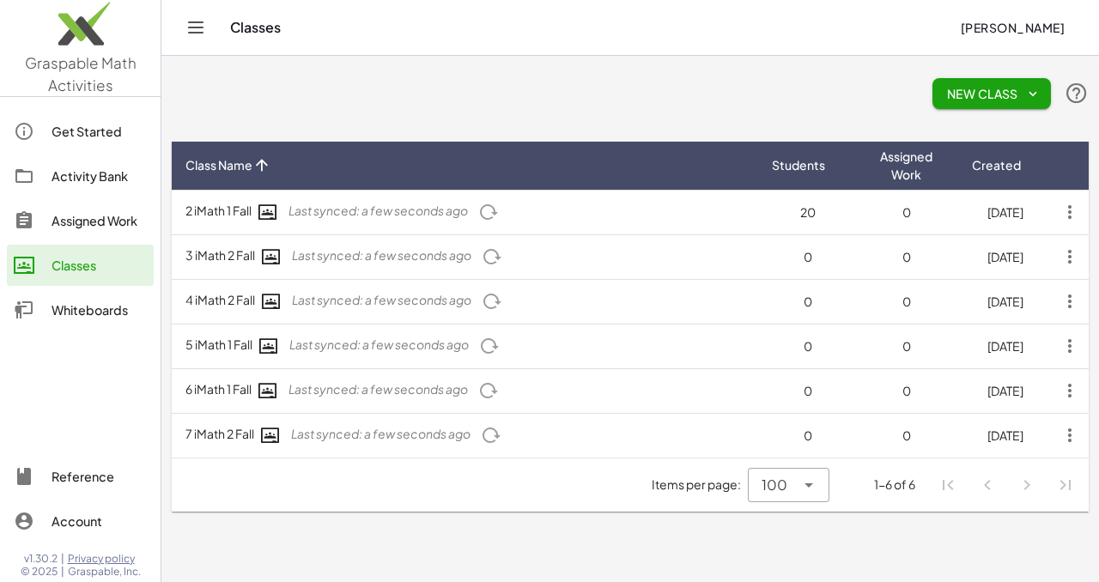
click at [102, 177] on div "Activity Bank" at bounding box center [99, 176] width 95 height 21
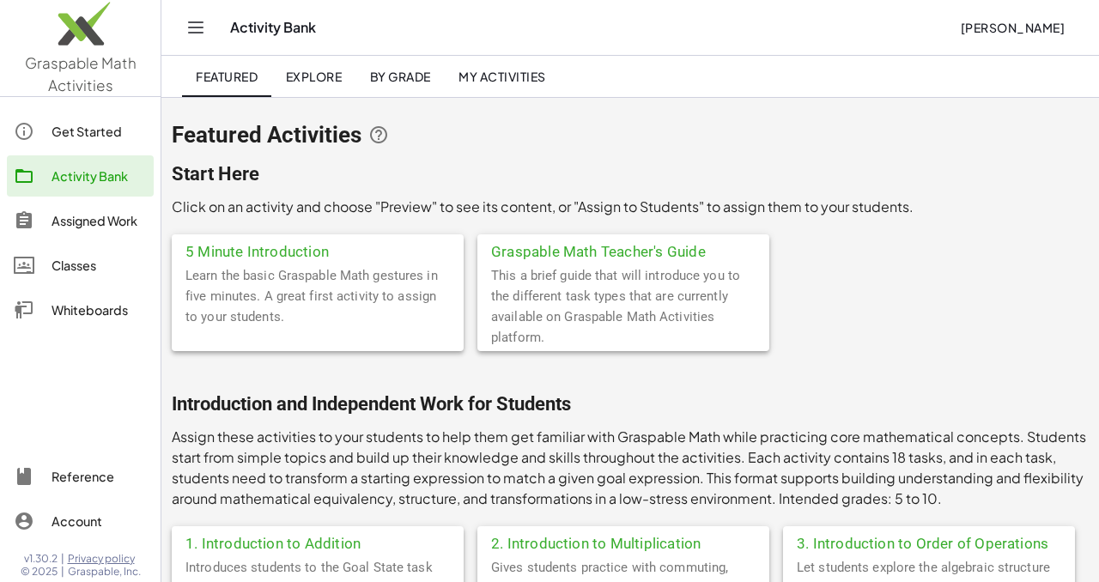
click at [282, 262] on div "5 Minute Introduction" at bounding box center [318, 249] width 292 height 31
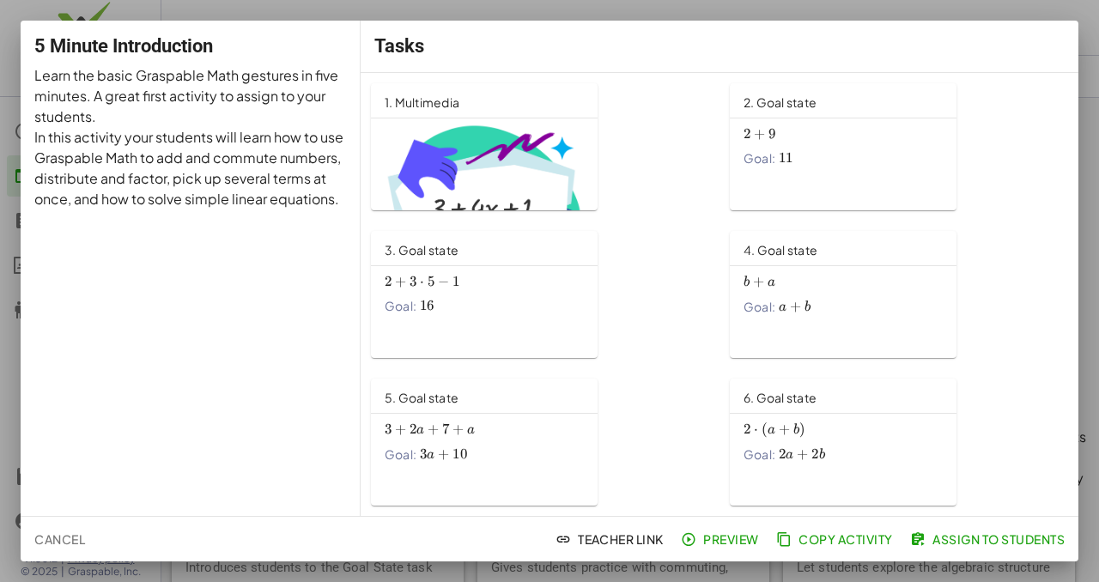
click at [830, 538] on span "Copy Activity" at bounding box center [836, 538] width 113 height 15
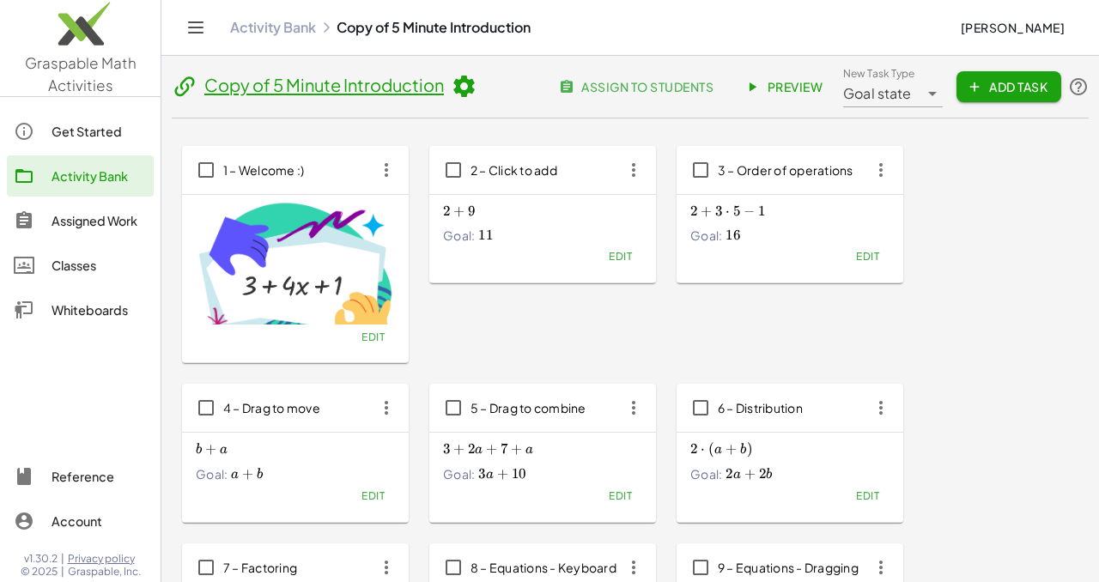
click at [472, 90] on icon at bounding box center [464, 87] width 26 height 26
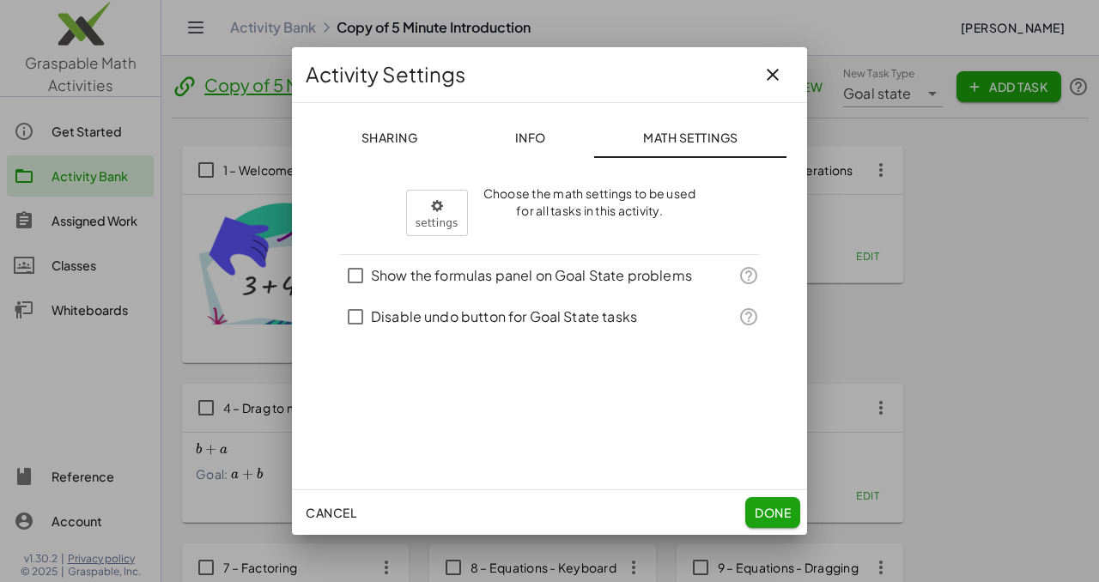
click at [521, 140] on span "Info" at bounding box center [529, 137] width 31 height 15
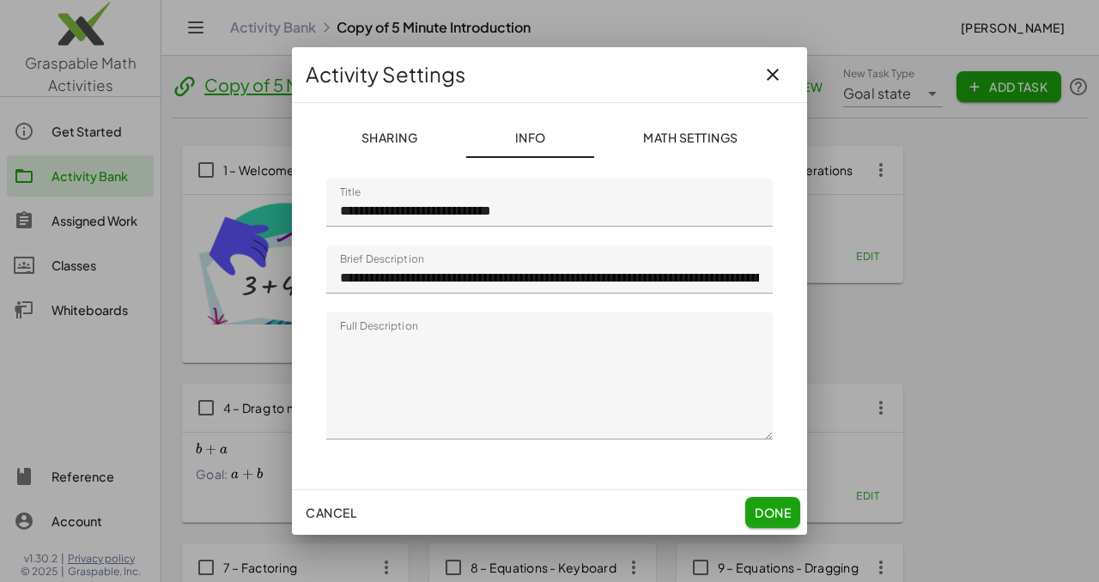
click at [394, 214] on input "**********" at bounding box center [549, 203] width 446 height 48
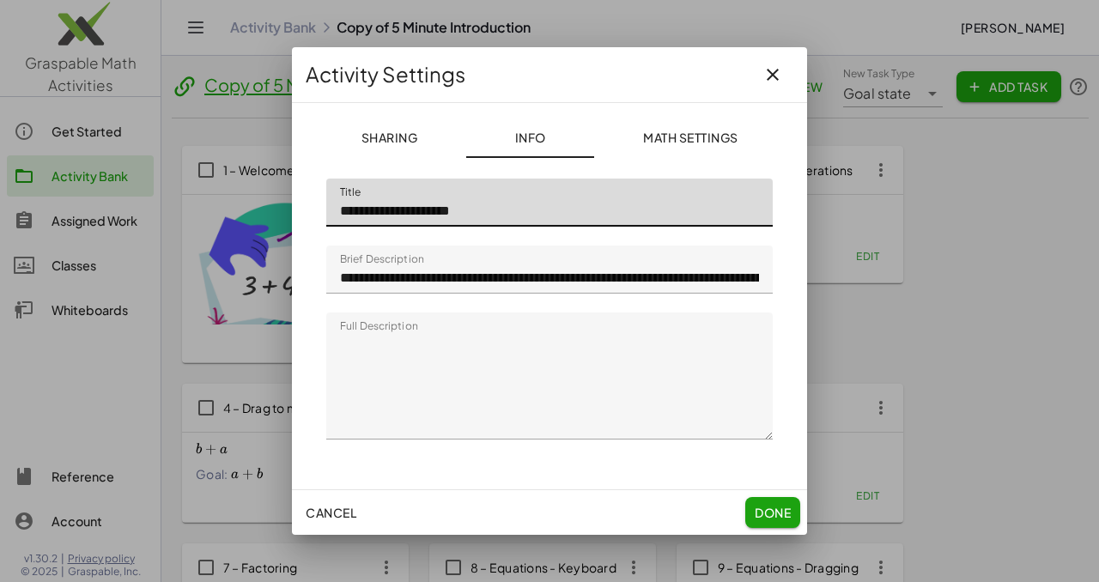
type input "**********"
click at [774, 516] on span "Done" at bounding box center [773, 512] width 36 height 15
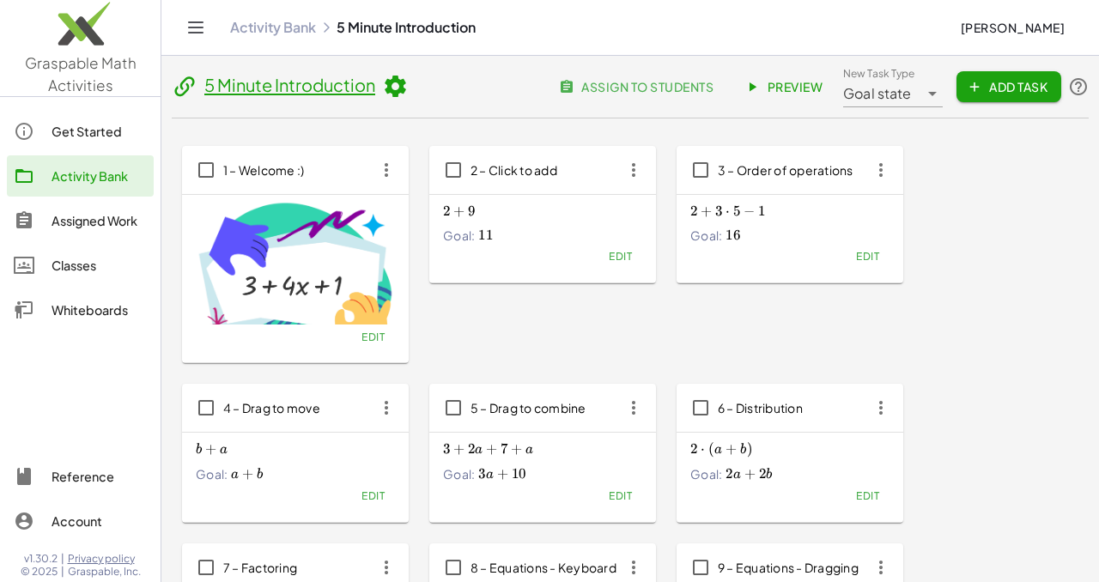
click at [395, 83] on icon at bounding box center [395, 87] width 26 height 26
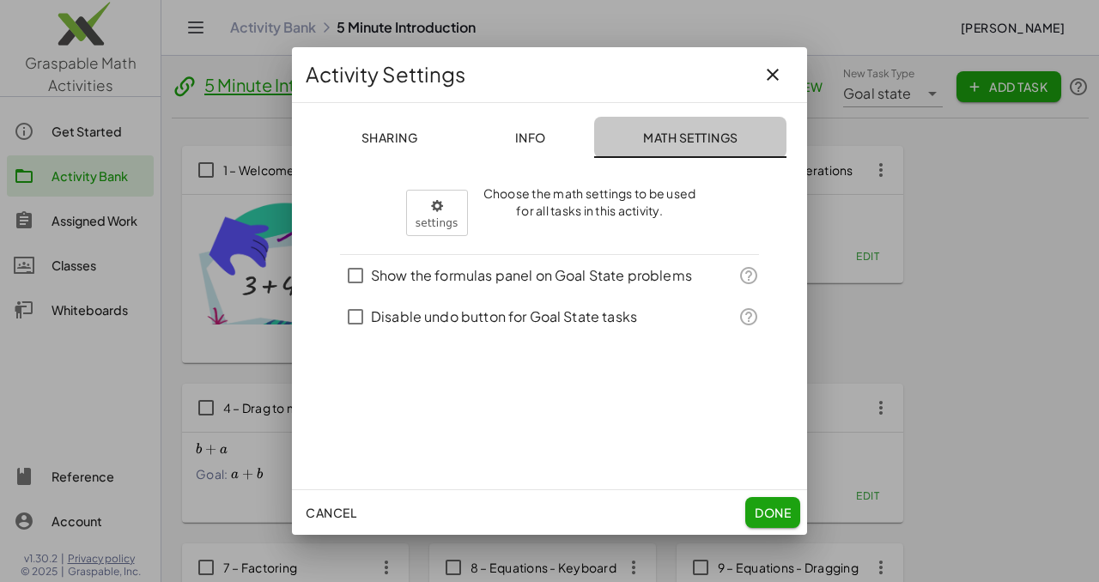
click at [696, 141] on span "Math Settings" at bounding box center [690, 137] width 95 height 15
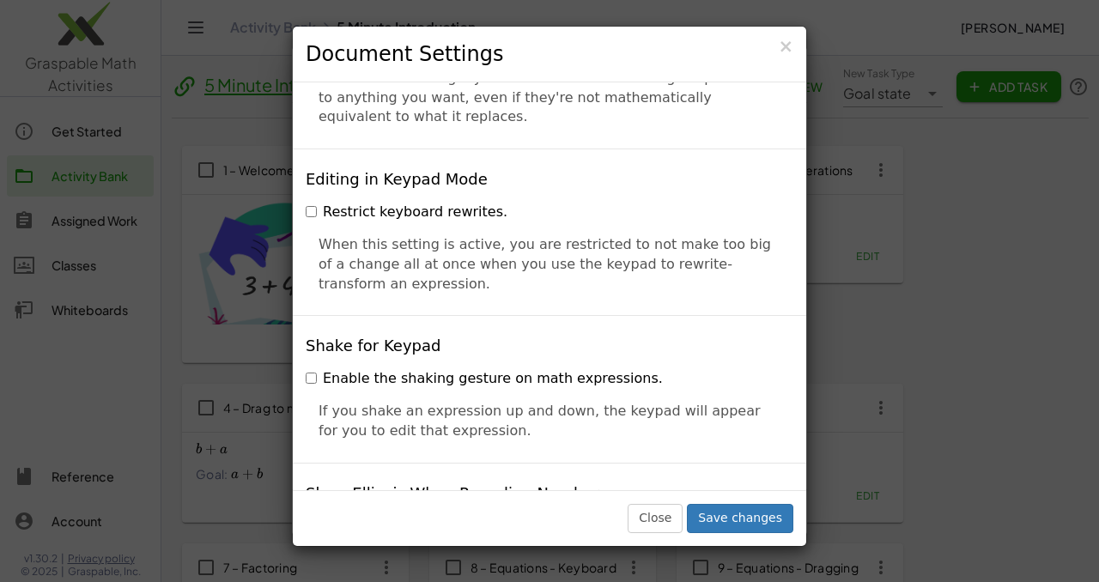
scroll to position [3817, 0]
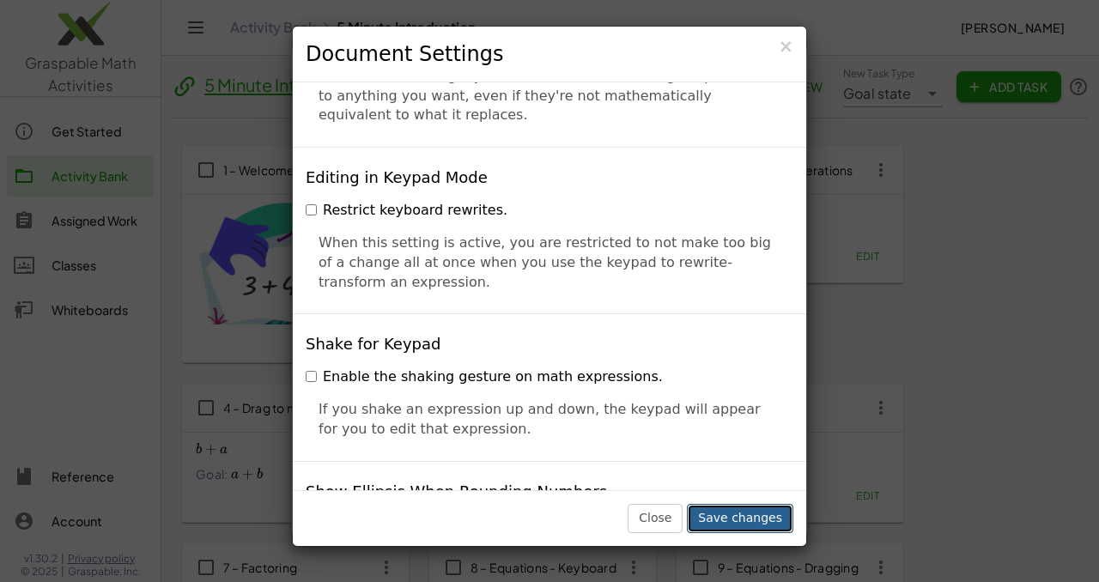
click at [726, 525] on button "Save changes" at bounding box center [740, 518] width 106 height 29
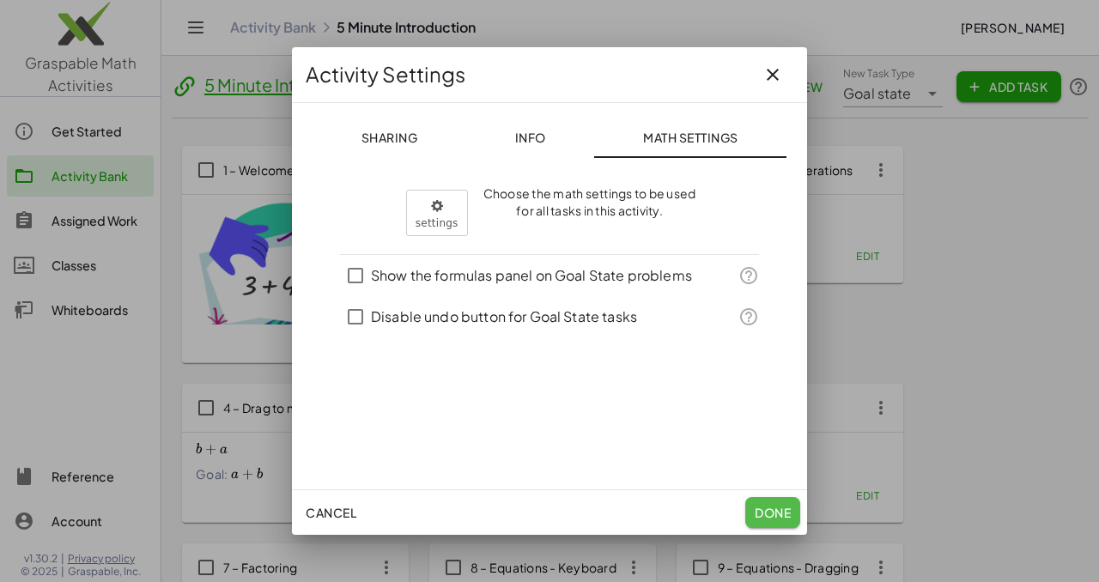
click at [772, 515] on span "Done" at bounding box center [773, 512] width 36 height 15
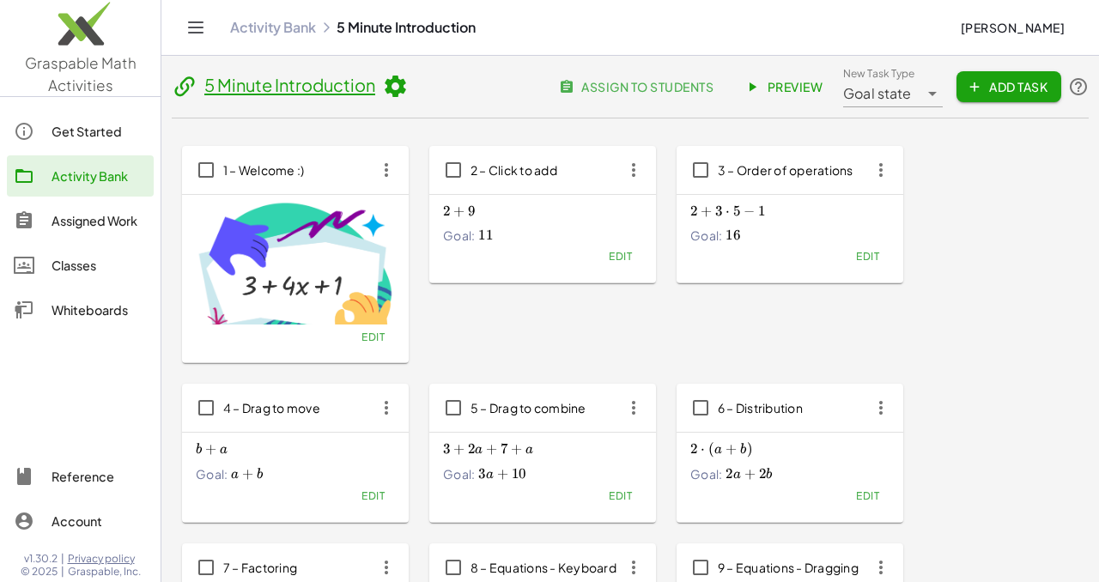
click at [621, 88] on span "assign to students" at bounding box center [637, 86] width 151 height 15
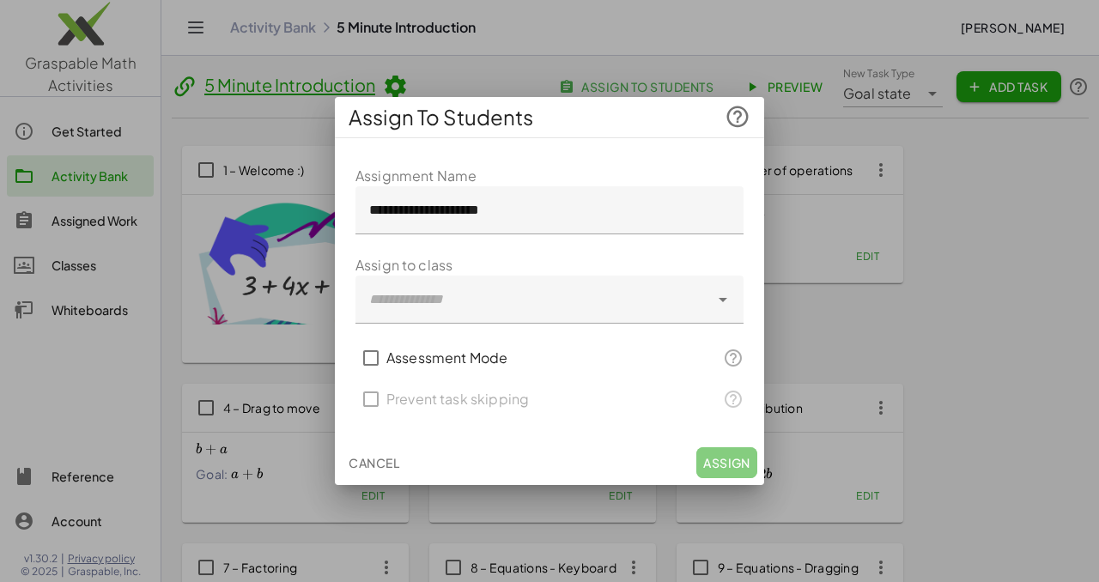
click at [724, 300] on icon at bounding box center [723, 299] width 21 height 21
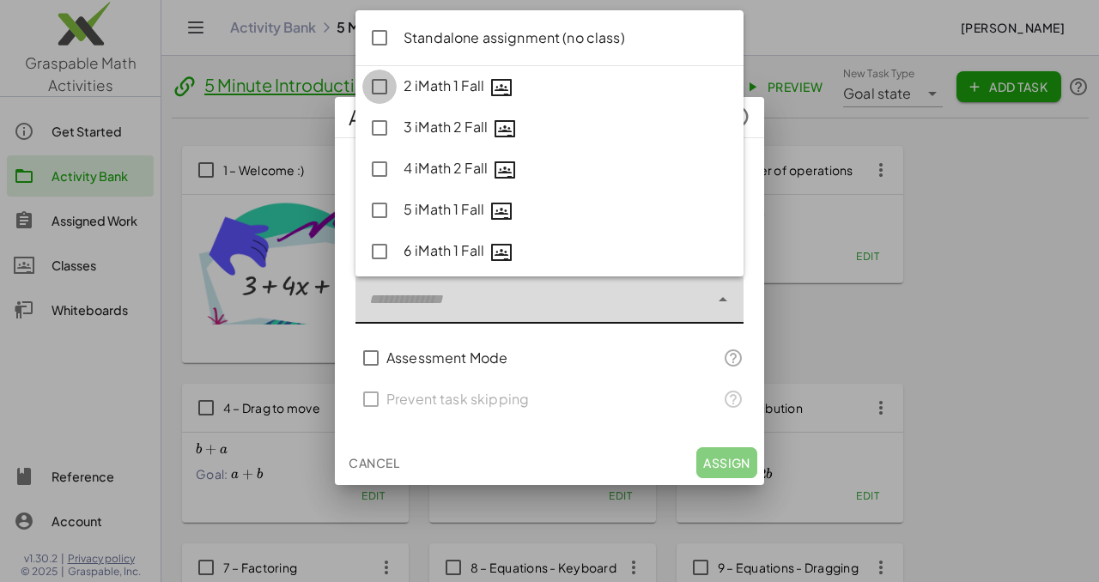
type input "**********"
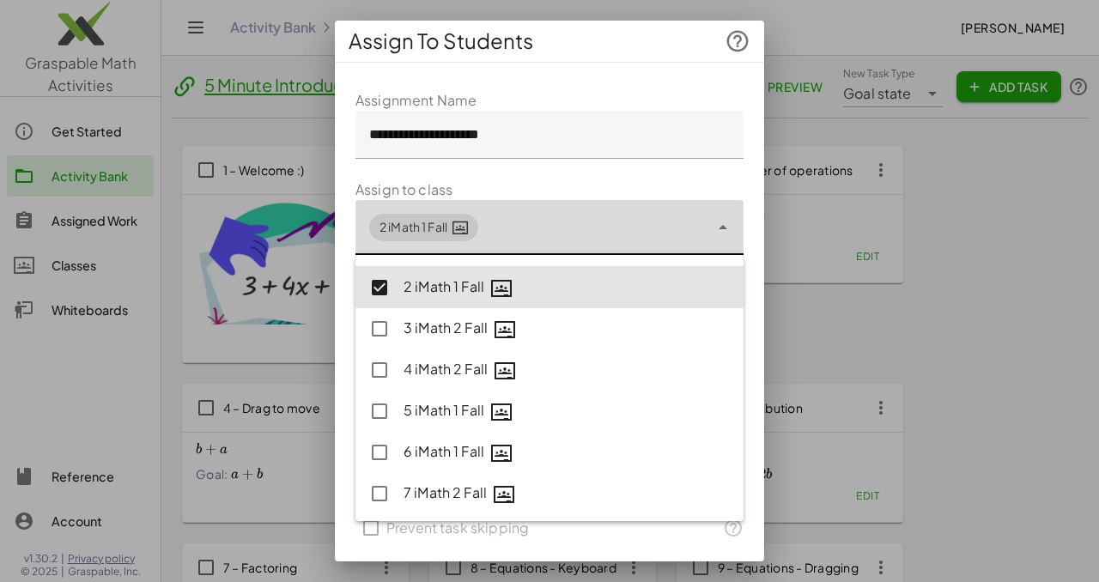
scroll to position [52, 0]
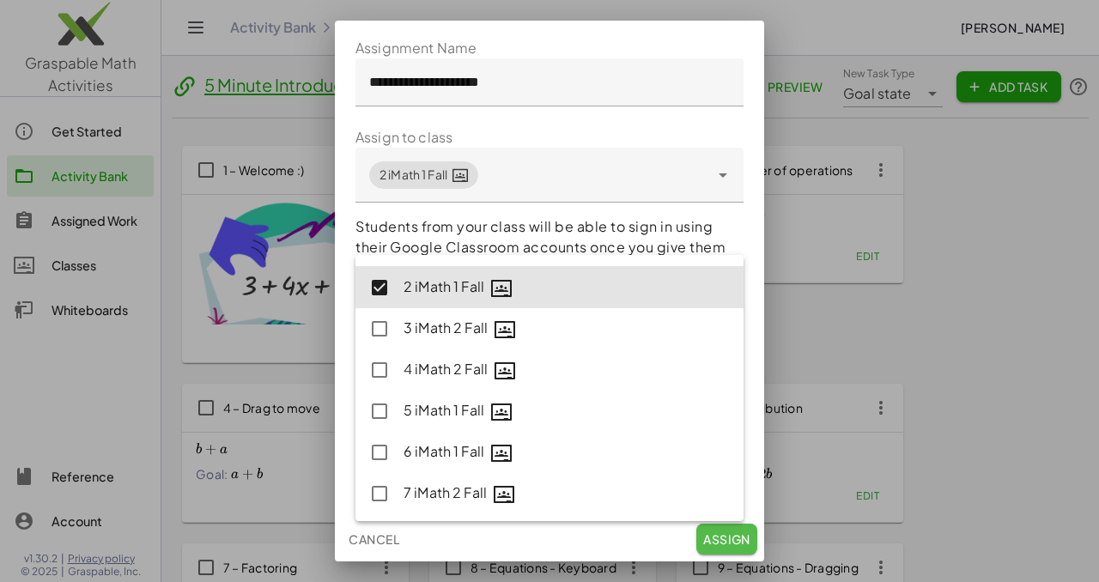
click at [727, 545] on span "Assign" at bounding box center [726, 538] width 47 height 15
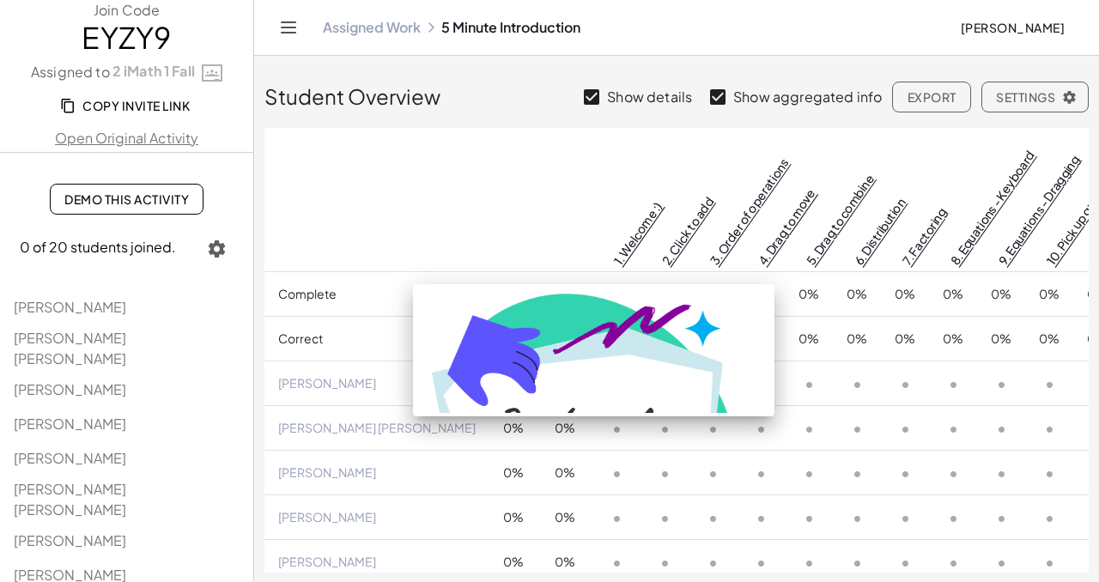
click at [610, 247] on link "1. Welcome :)" at bounding box center [637, 233] width 55 height 70
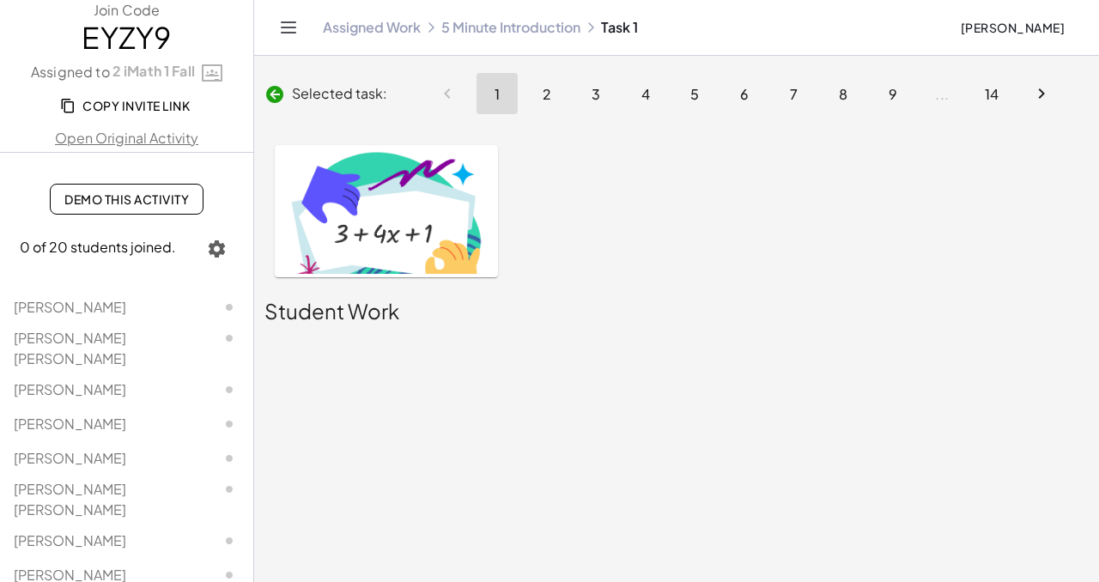
click at [544, 95] on span "2" at bounding box center [546, 94] width 9 height 18
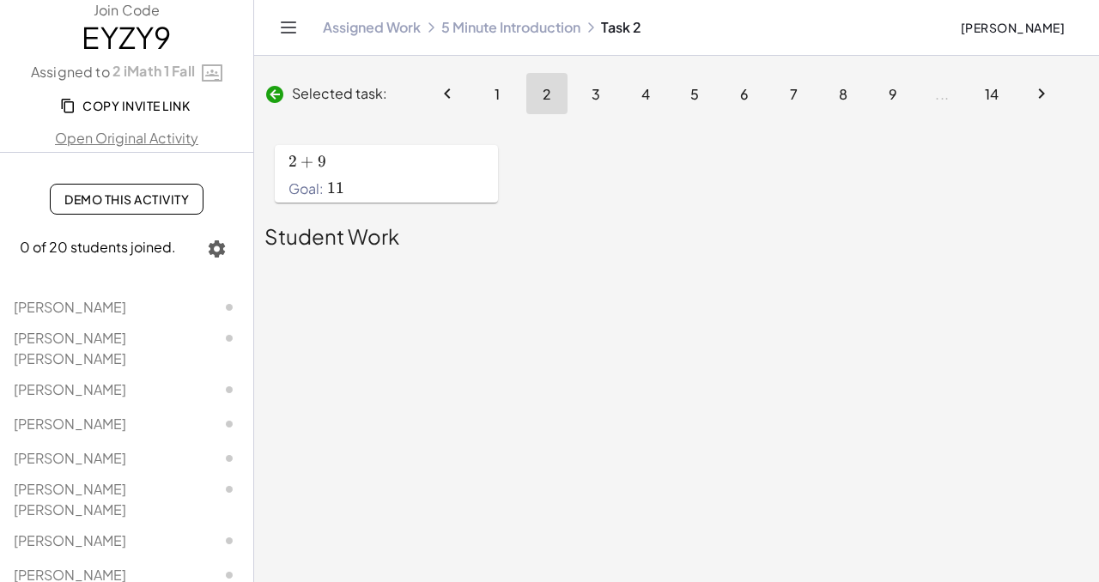
click at [131, 201] on span "Demo This Activity" at bounding box center [126, 198] width 124 height 15
click at [388, 30] on link "Assigned Work" at bounding box center [372, 27] width 98 height 17
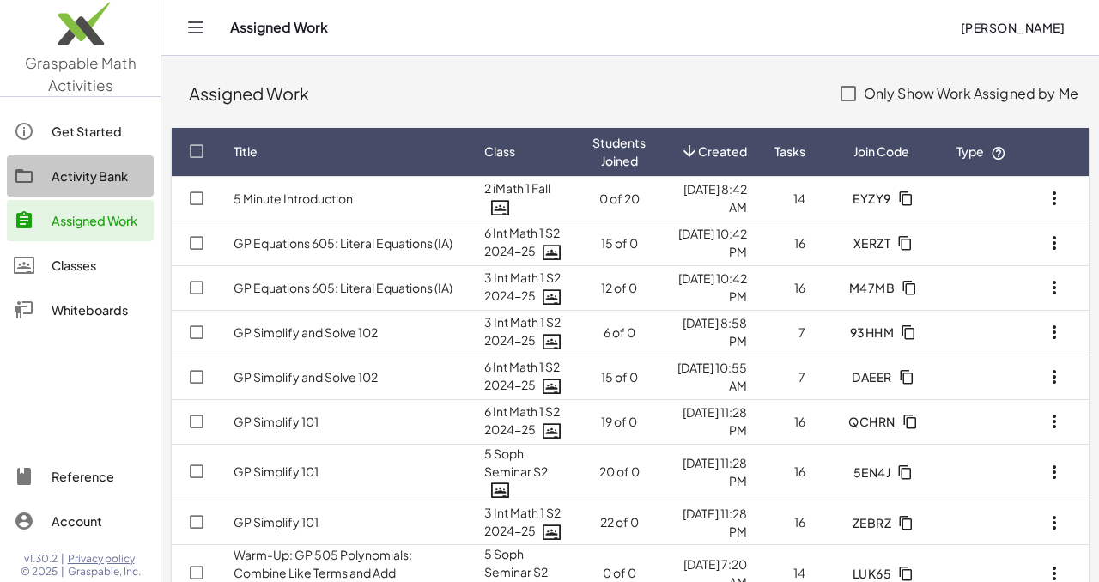
click at [105, 179] on div "Activity Bank" at bounding box center [99, 176] width 95 height 21
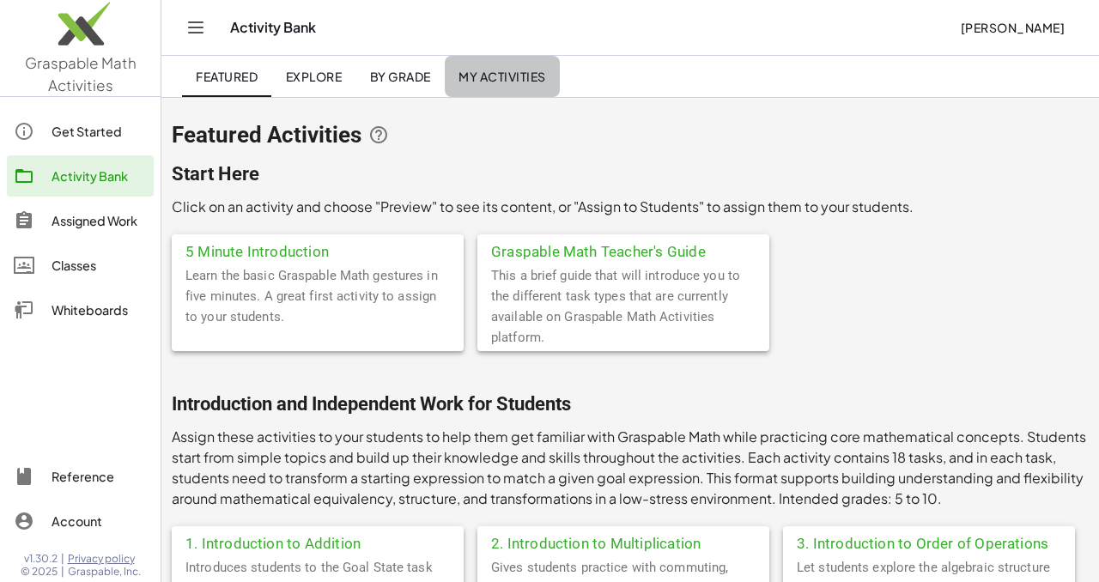
click at [493, 64] on link "My Activities" at bounding box center [502, 76] width 115 height 41
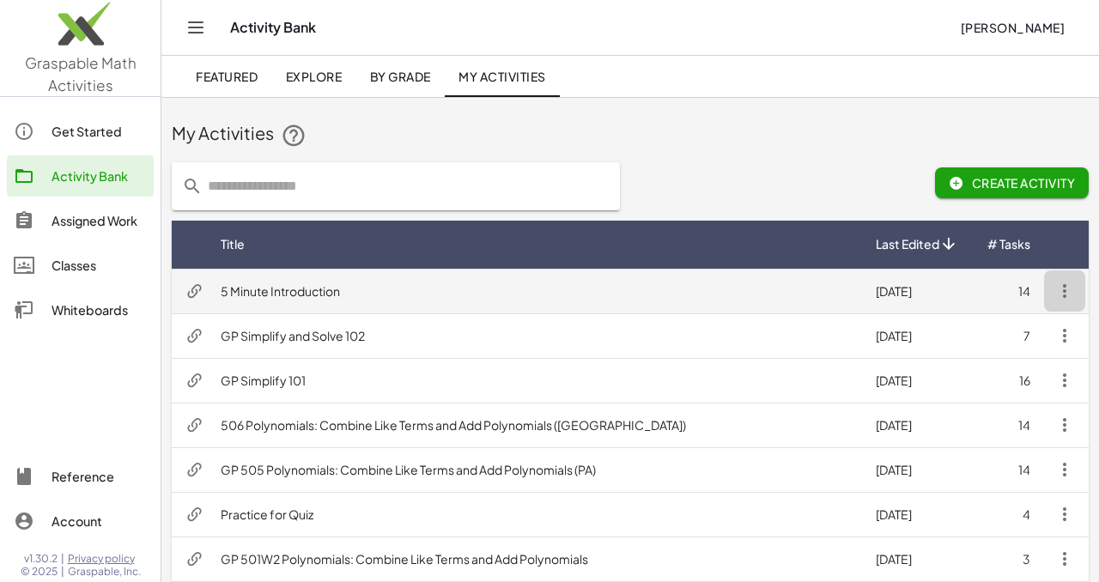
click at [1066, 288] on icon "button" at bounding box center [1064, 291] width 21 height 21
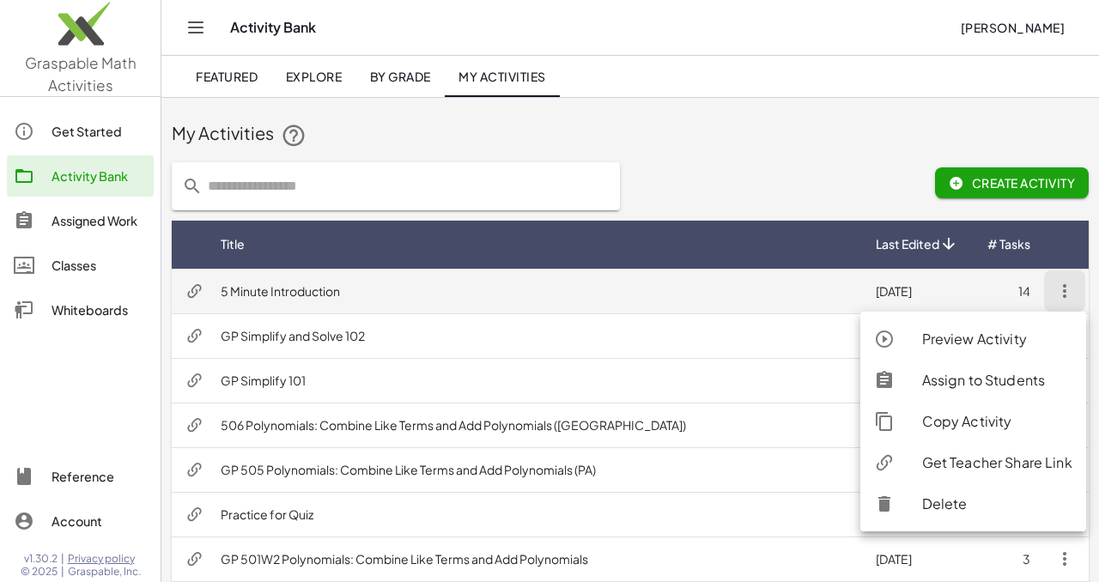
click at [269, 288] on td "5 Minute Introduction" at bounding box center [534, 291] width 655 height 45
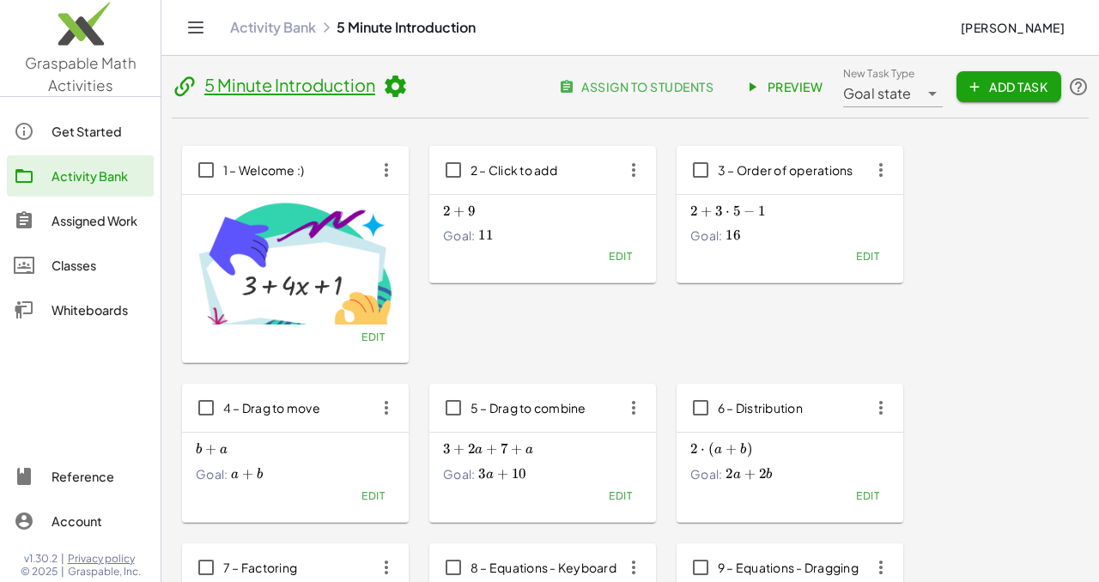
click at [396, 86] on icon at bounding box center [395, 87] width 26 height 26
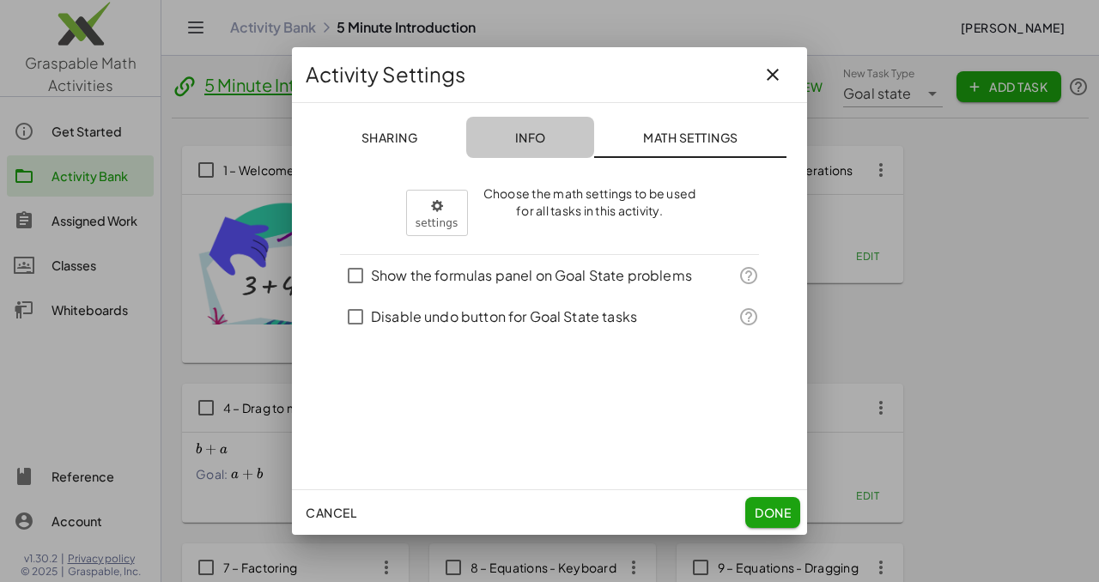
click at [527, 147] on button "Info" at bounding box center [530, 137] width 128 height 41
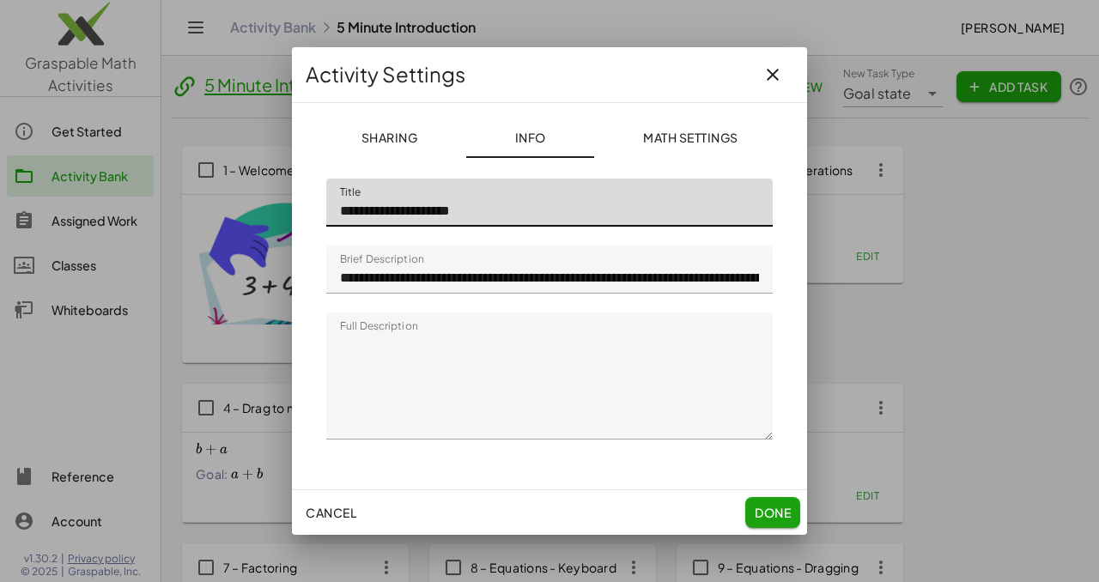
click at [341, 213] on input "**********" at bounding box center [549, 203] width 446 height 48
type input "**********"
click at [773, 516] on span "Done" at bounding box center [773, 512] width 36 height 15
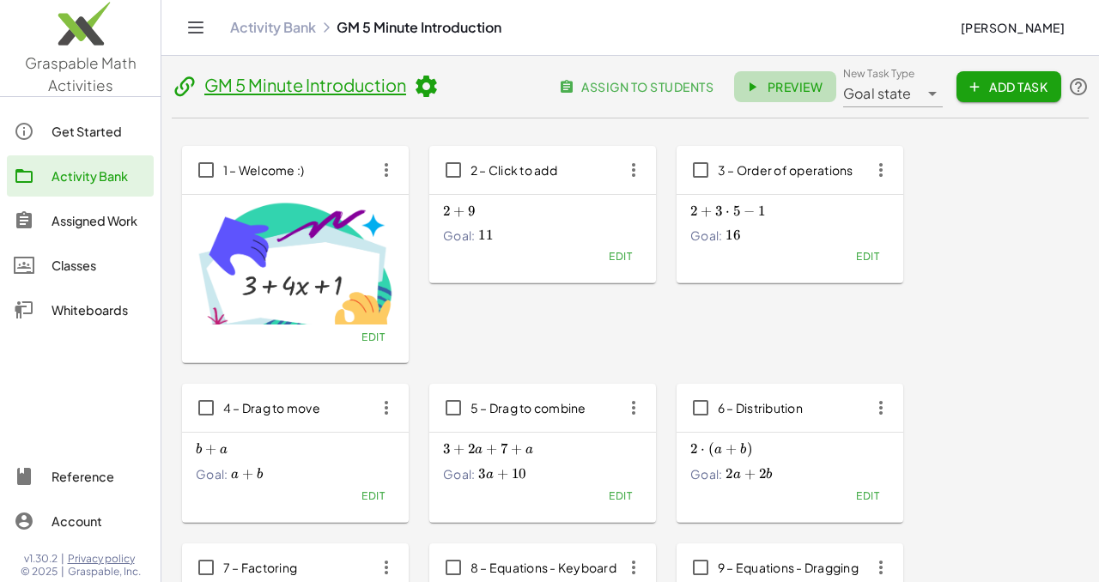
click at [772, 93] on span "Preview" at bounding box center [785, 86] width 75 height 15
click at [664, 89] on span "assign to students" at bounding box center [637, 86] width 151 height 15
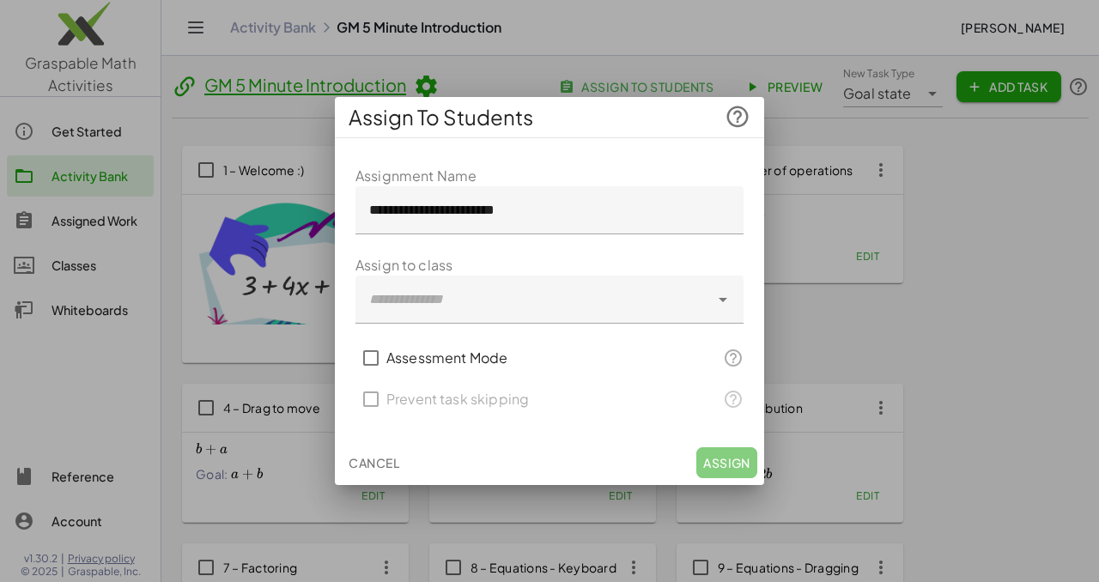
click at [720, 298] on icon at bounding box center [723, 299] width 21 height 21
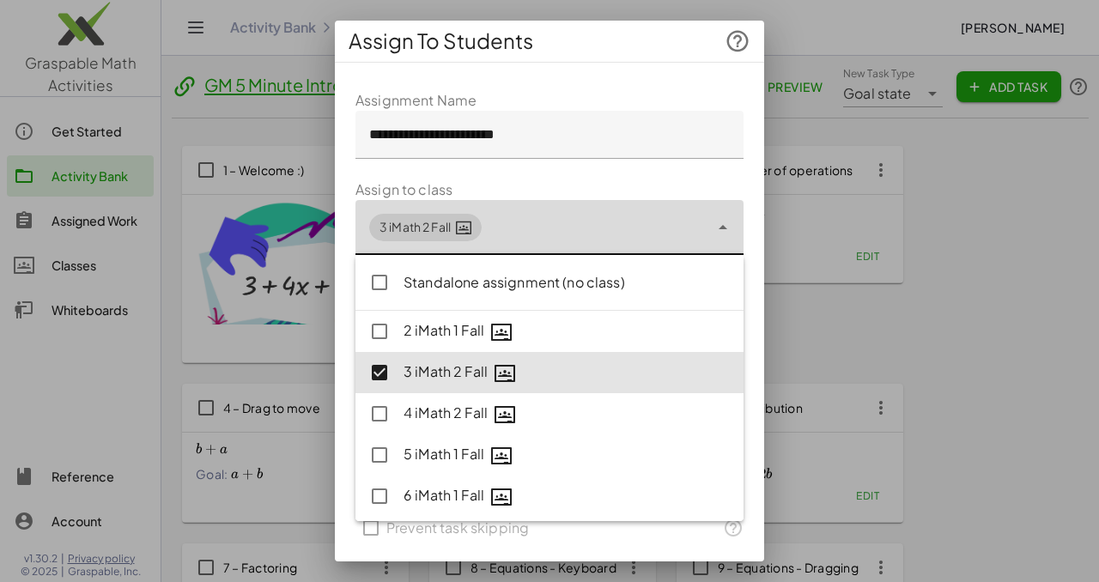
scroll to position [44, 0]
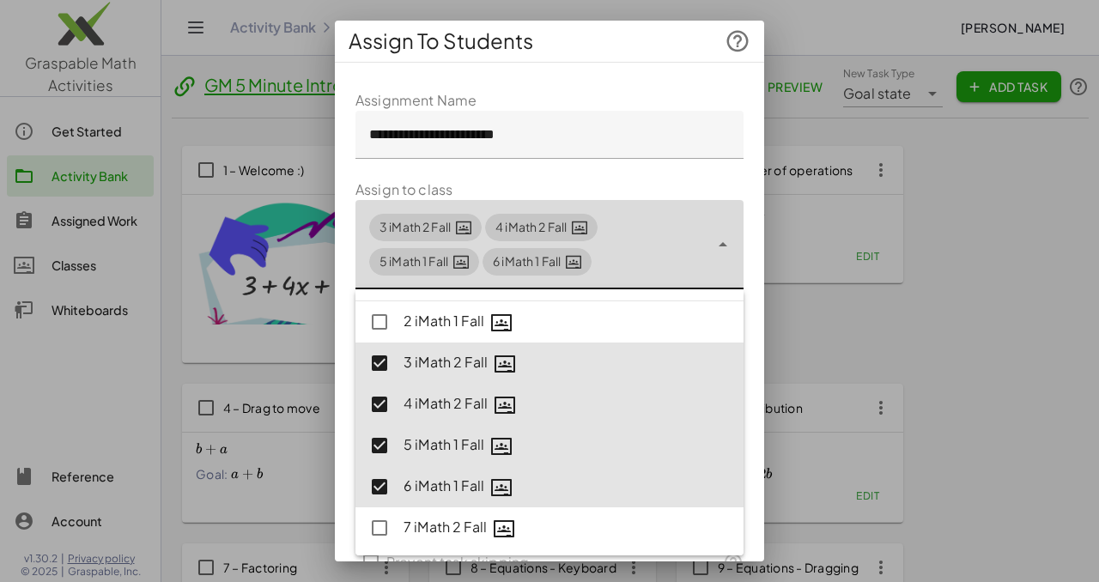
type input "**********"
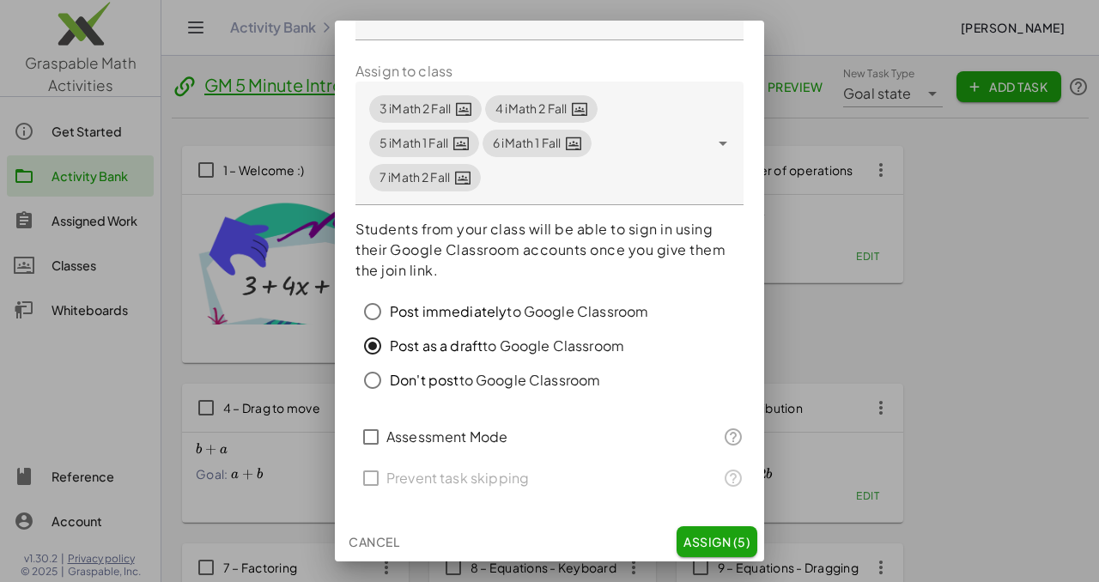
scroll to position [121, 0]
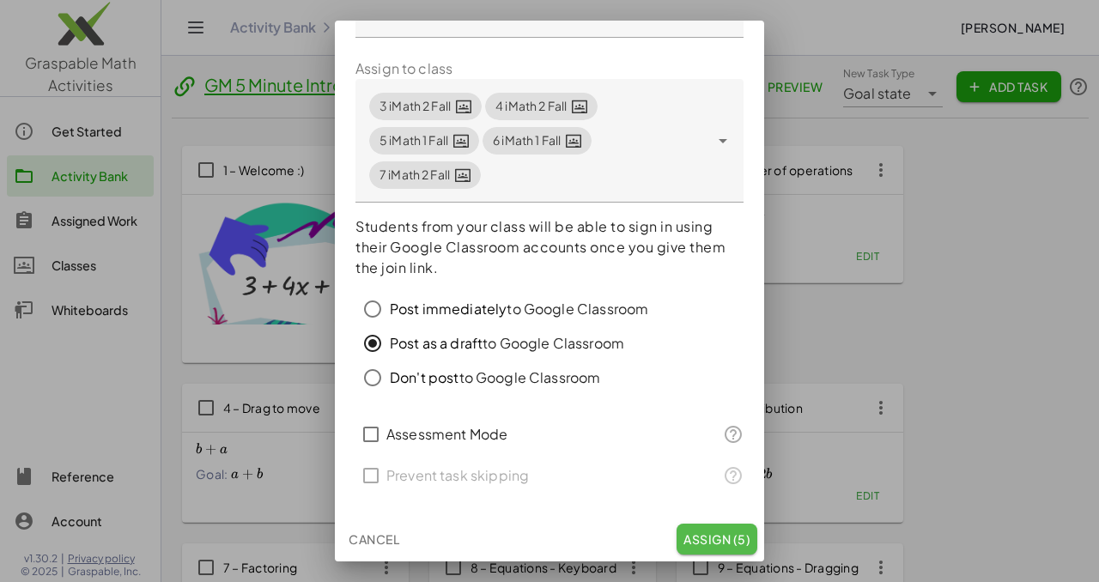
click at [698, 537] on span "Assign (5)" at bounding box center [716, 538] width 67 height 15
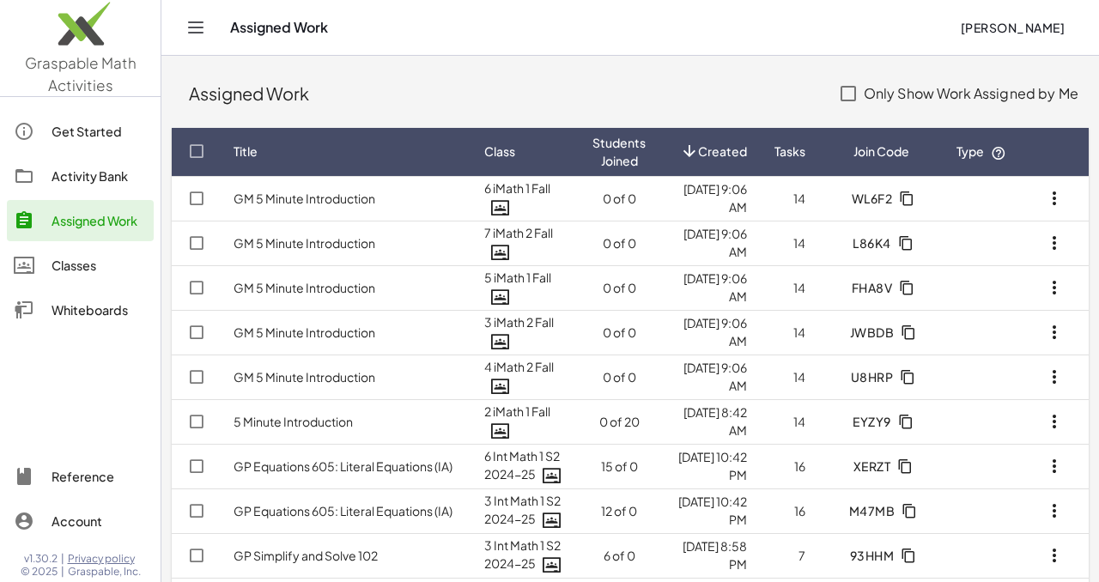
click at [82, 185] on div "Activity Bank" at bounding box center [99, 176] width 95 height 21
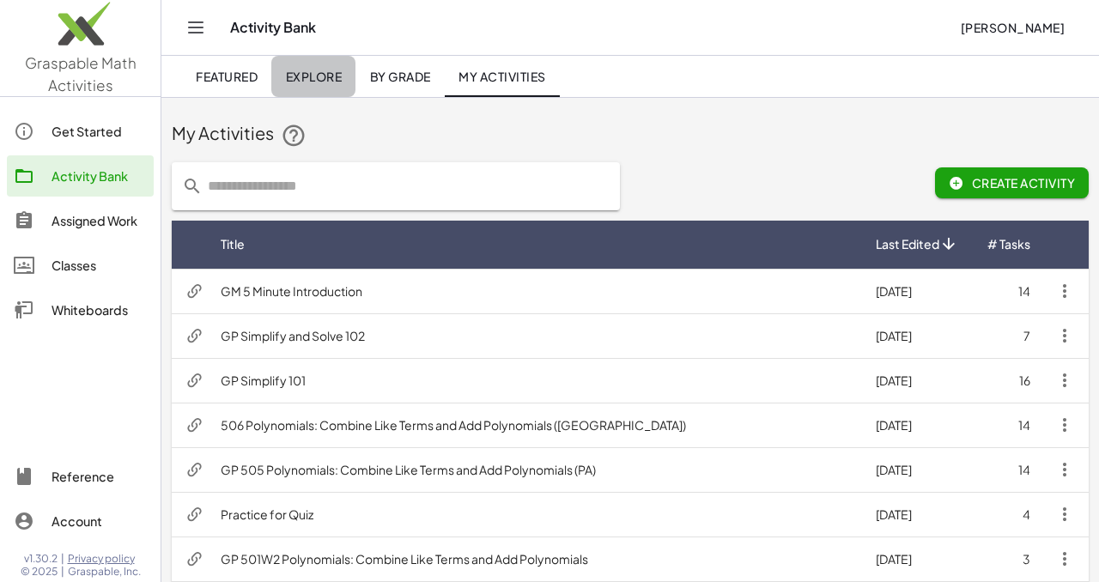
click at [320, 74] on span "Explore" at bounding box center [313, 76] width 57 height 15
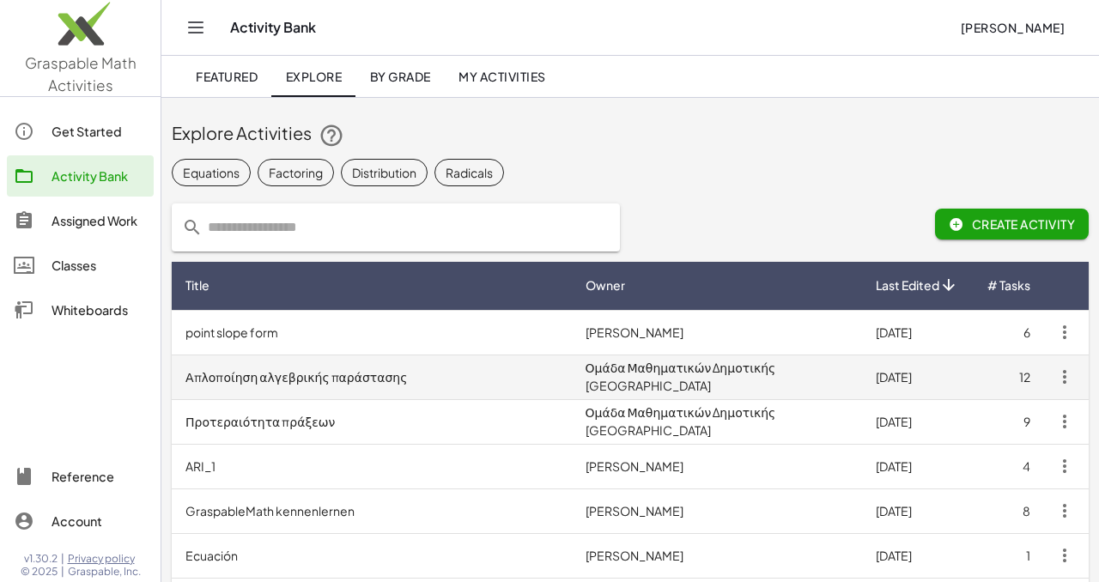
scroll to position [16, 0]
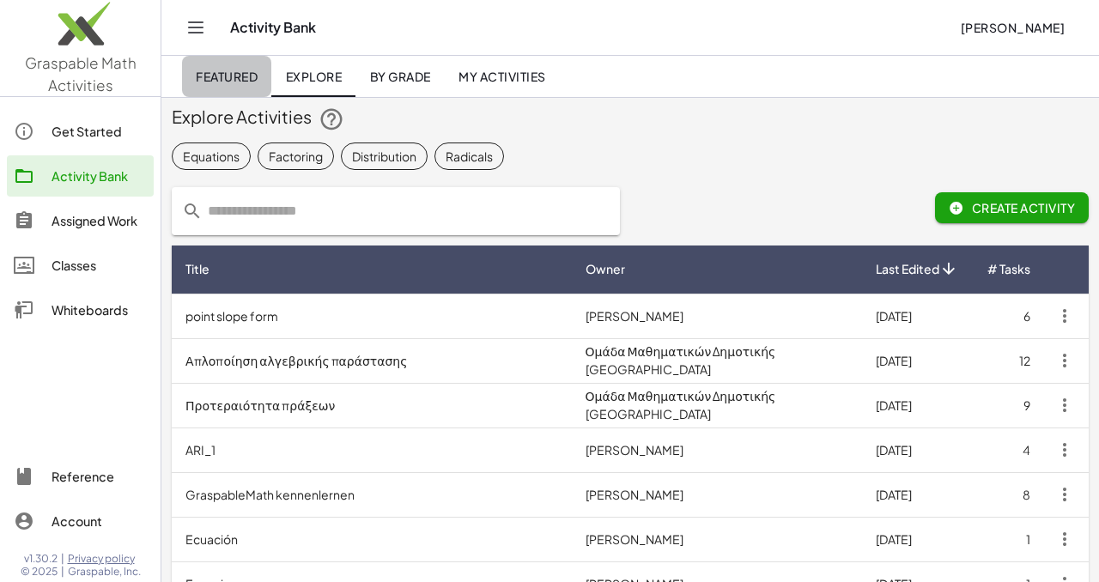
click at [231, 93] on link "Featured" at bounding box center [226, 76] width 89 height 41
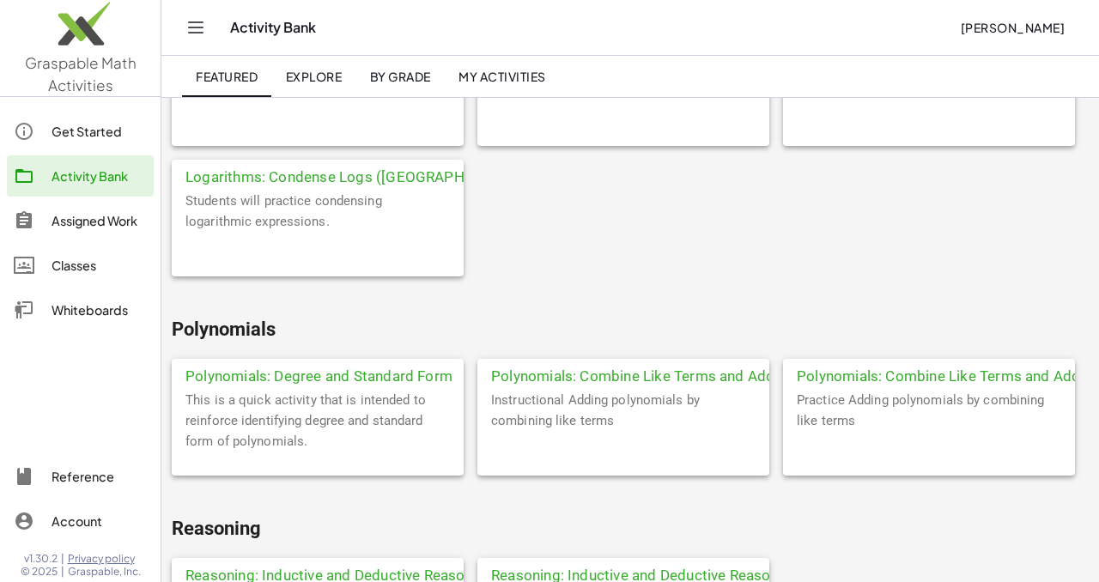
scroll to position [3918, 0]
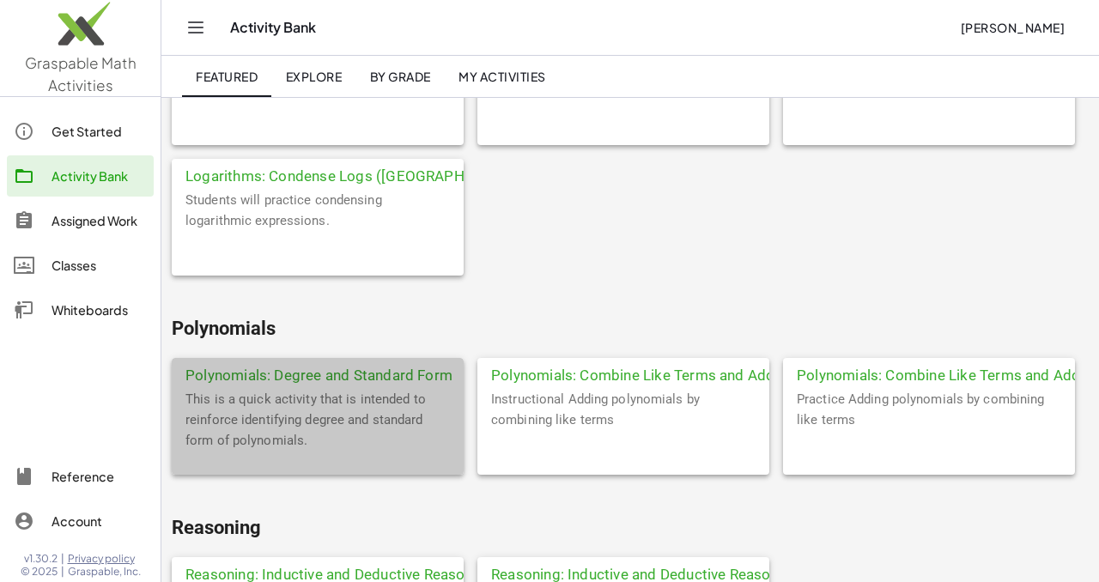
click at [273, 404] on div "This is a quick activity that is intended to reinforce identifying degree and s…" at bounding box center [318, 432] width 292 height 86
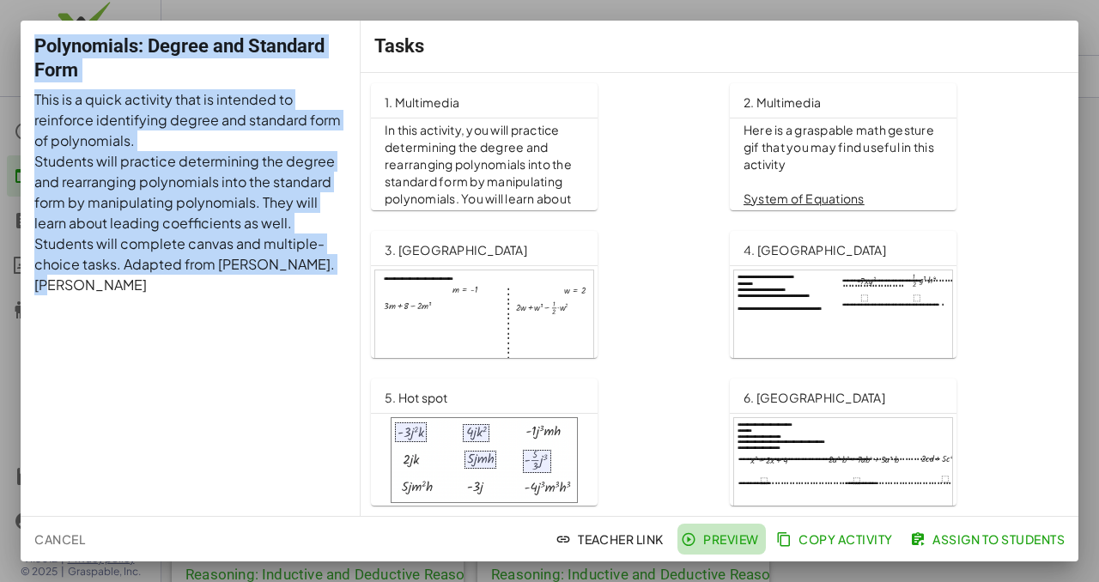
click at [739, 537] on span "Preview" at bounding box center [721, 538] width 75 height 15
click at [721, 541] on span "Preview" at bounding box center [721, 538] width 75 height 15
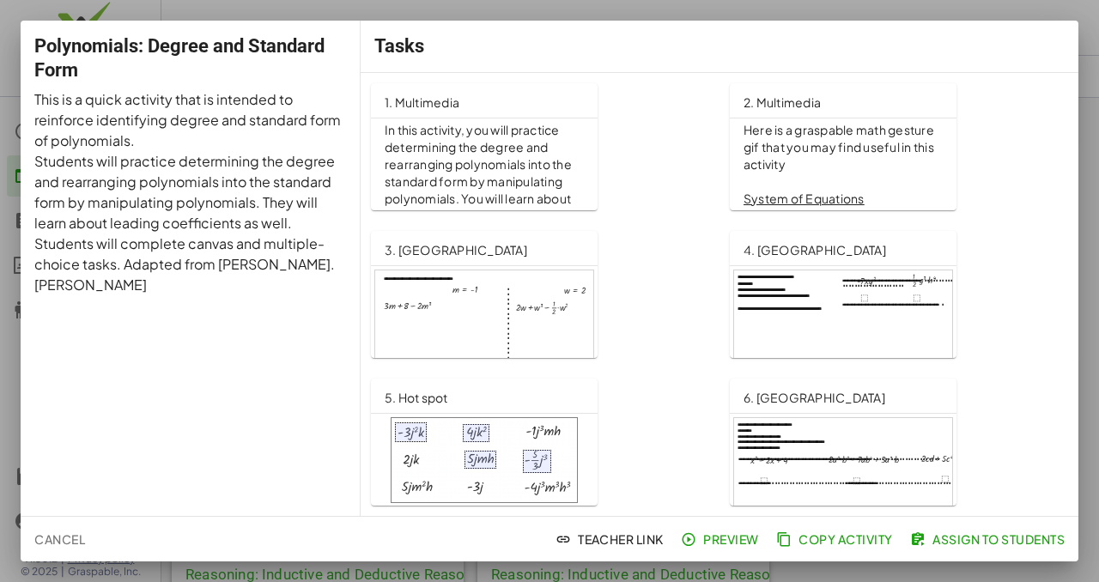
click at [841, 10] on div at bounding box center [549, 291] width 1099 height 582
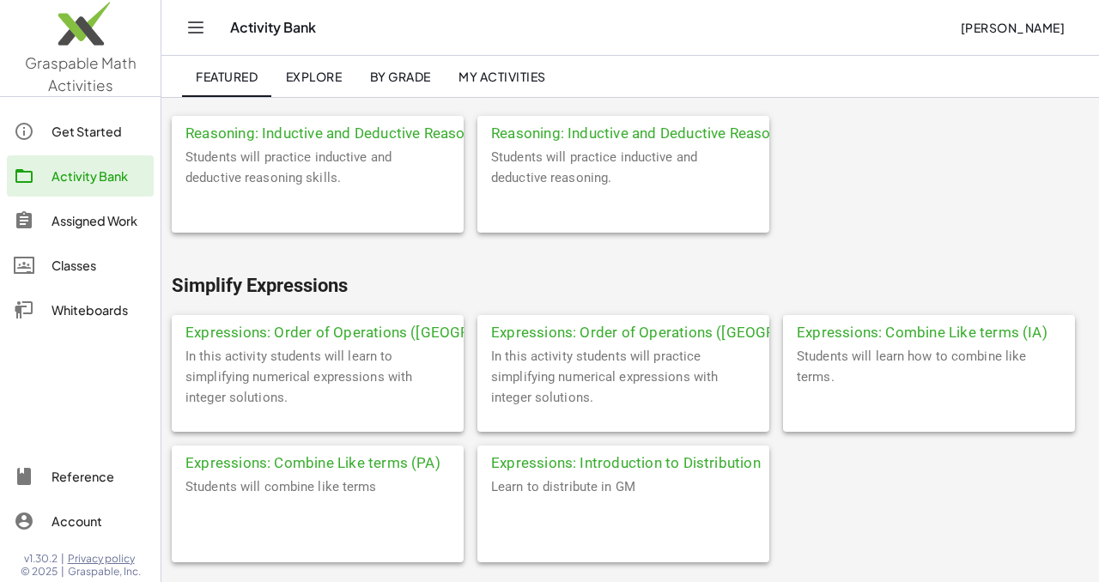
scroll to position [4205, 0]
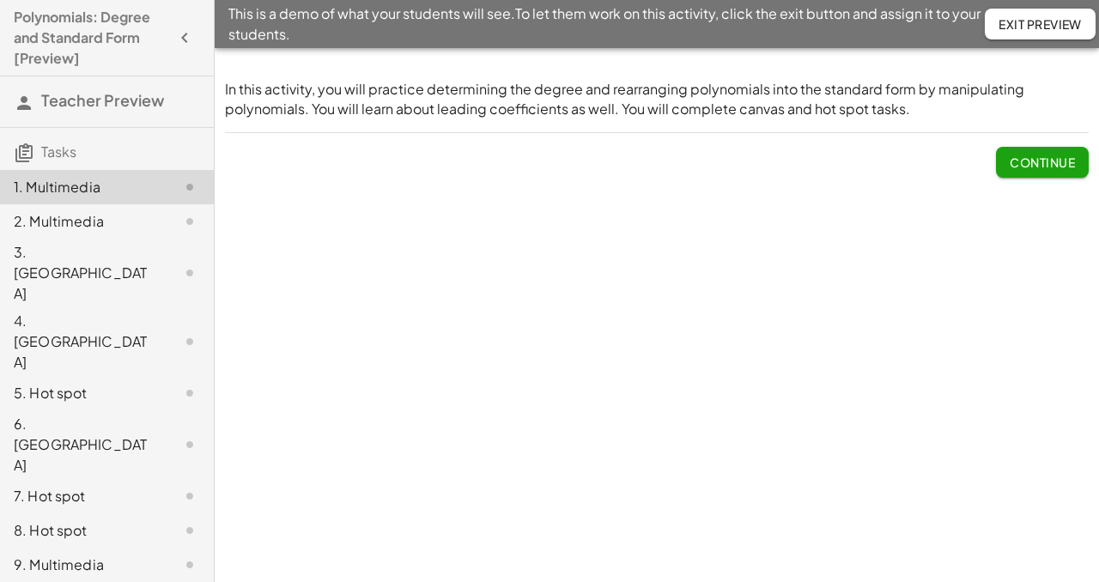
click at [97, 218] on div "2. Multimedia" at bounding box center [83, 221] width 138 height 21
click at [1024, 155] on span "Continue" at bounding box center [1042, 162] width 65 height 15
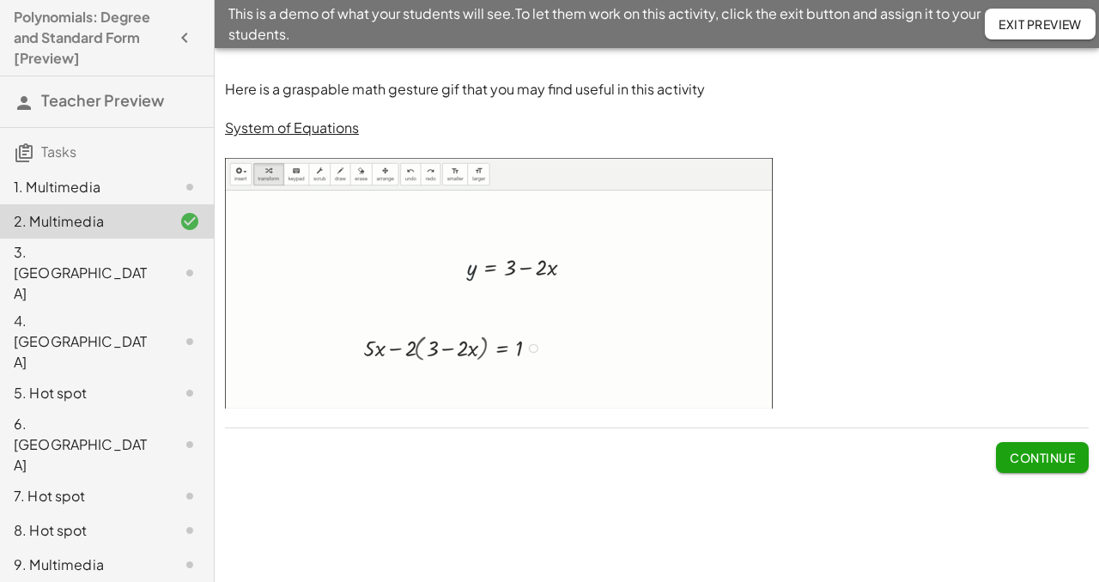
click at [1022, 155] on p at bounding box center [657, 148] width 864 height 20
click at [72, 254] on div "3. [GEOGRAPHIC_DATA]" at bounding box center [83, 273] width 138 height 62
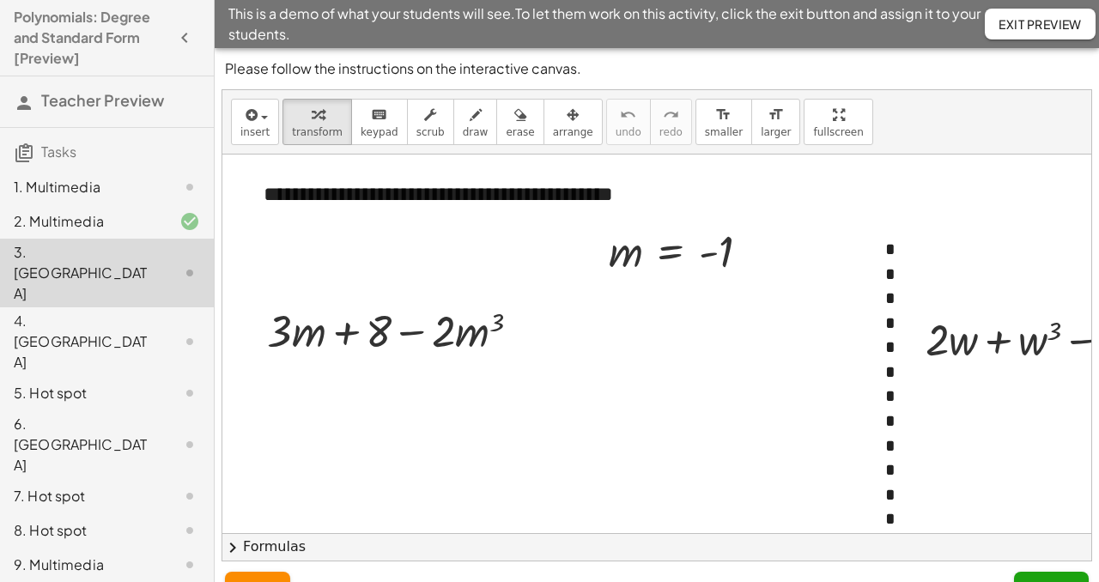
click at [100, 311] on div "4. [GEOGRAPHIC_DATA]" at bounding box center [83, 342] width 138 height 62
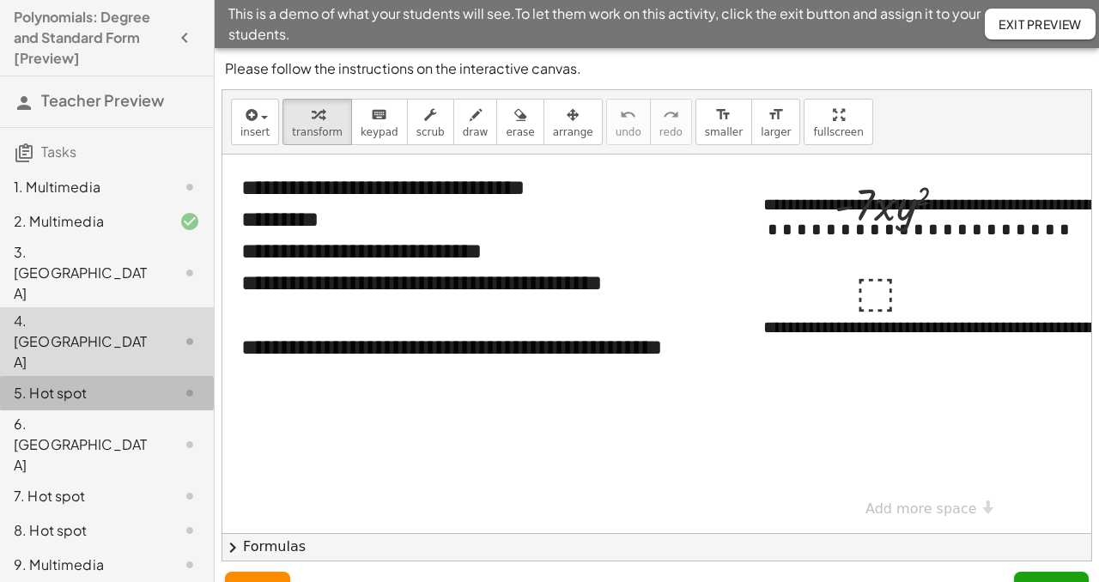
click at [106, 383] on div "5. Hot spot" at bounding box center [83, 393] width 138 height 21
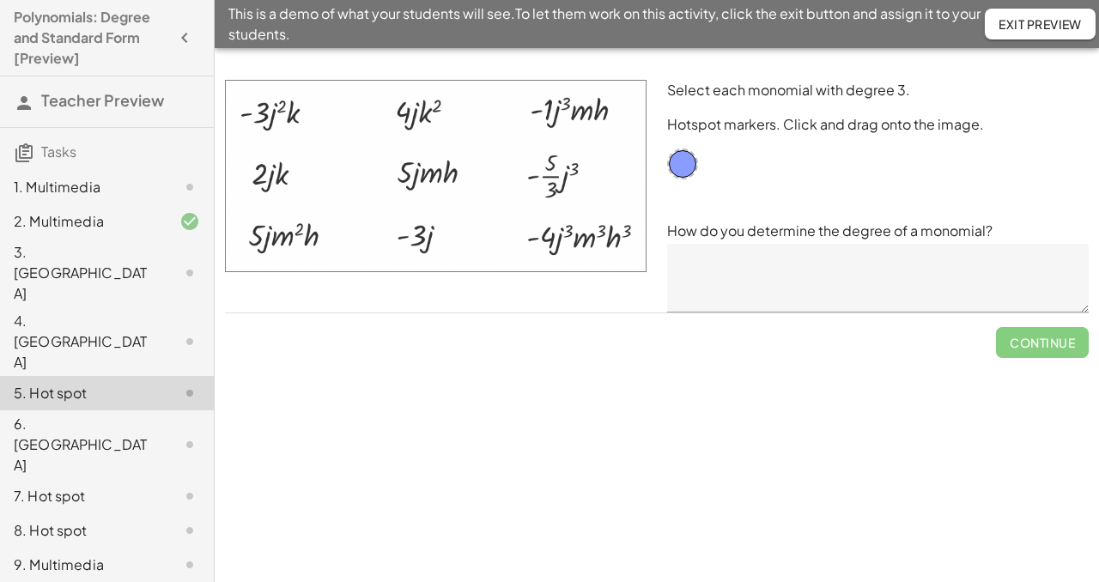
click at [111, 414] on div "6. [GEOGRAPHIC_DATA]" at bounding box center [83, 445] width 138 height 62
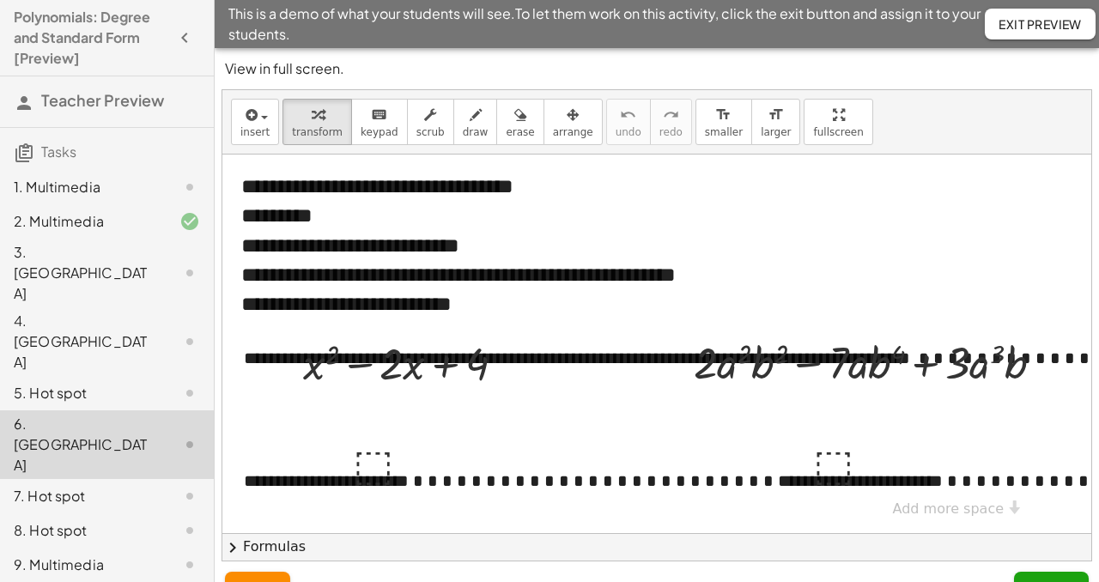
click at [53, 486] on div "7. Hot spot" at bounding box center [83, 496] width 138 height 21
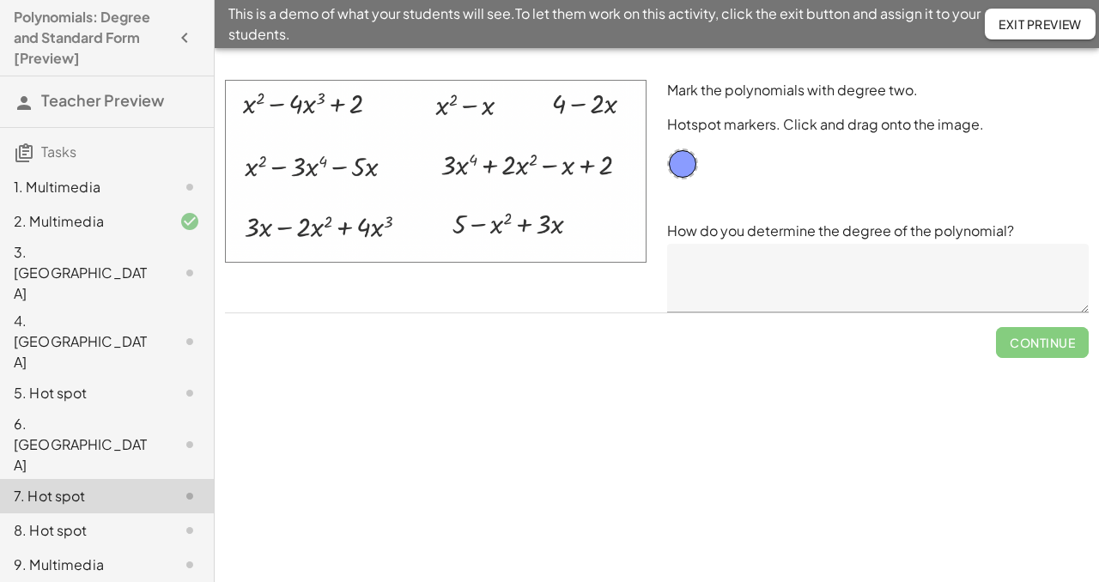
click at [78, 555] on div "9. Multimedia" at bounding box center [83, 565] width 138 height 21
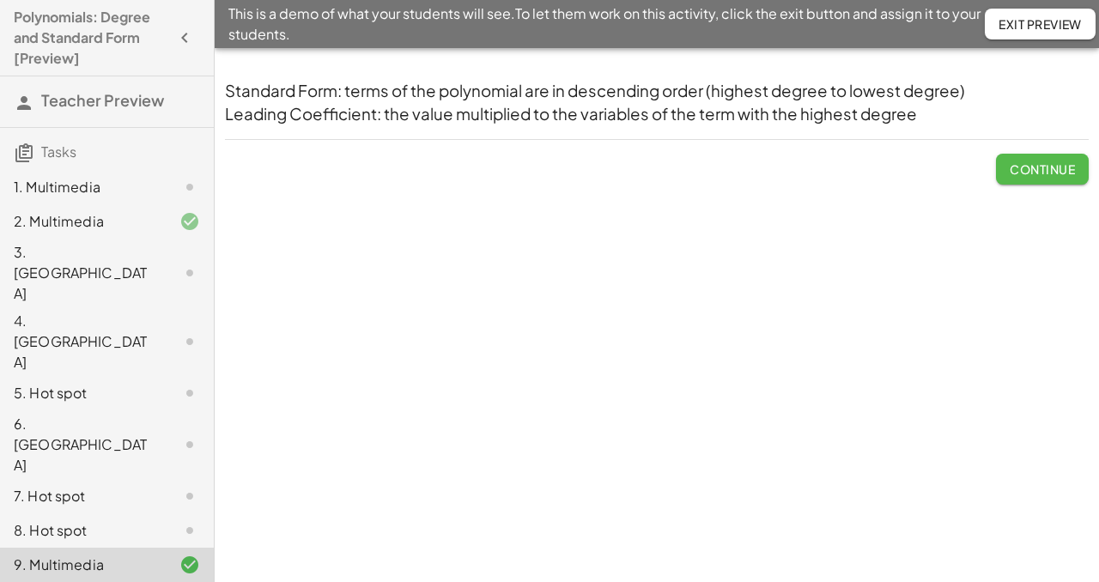
click at [1013, 171] on span "Continue" at bounding box center [1042, 168] width 65 height 15
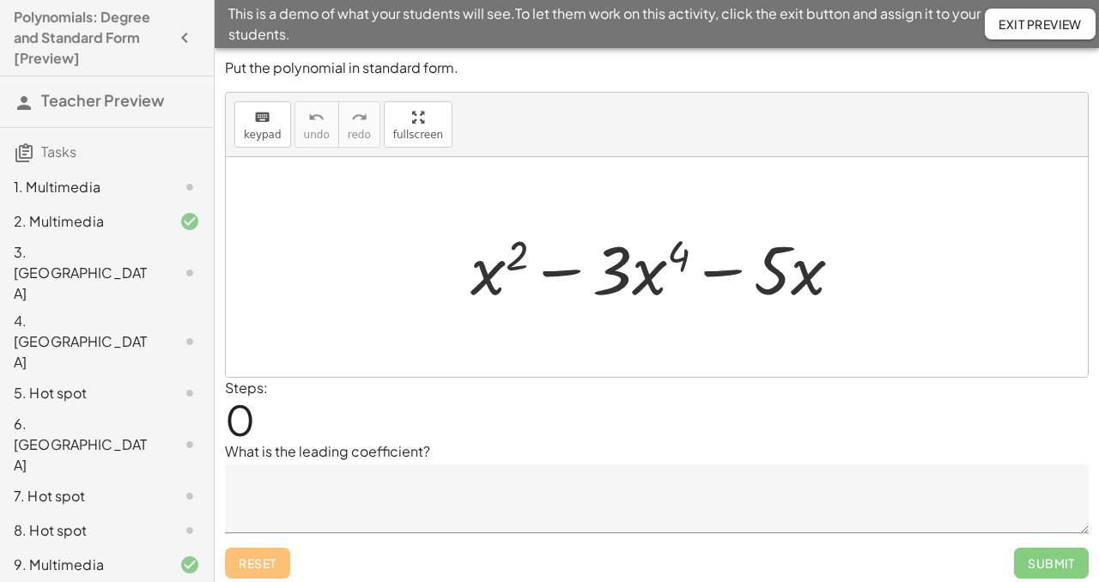
scroll to position [7, 0]
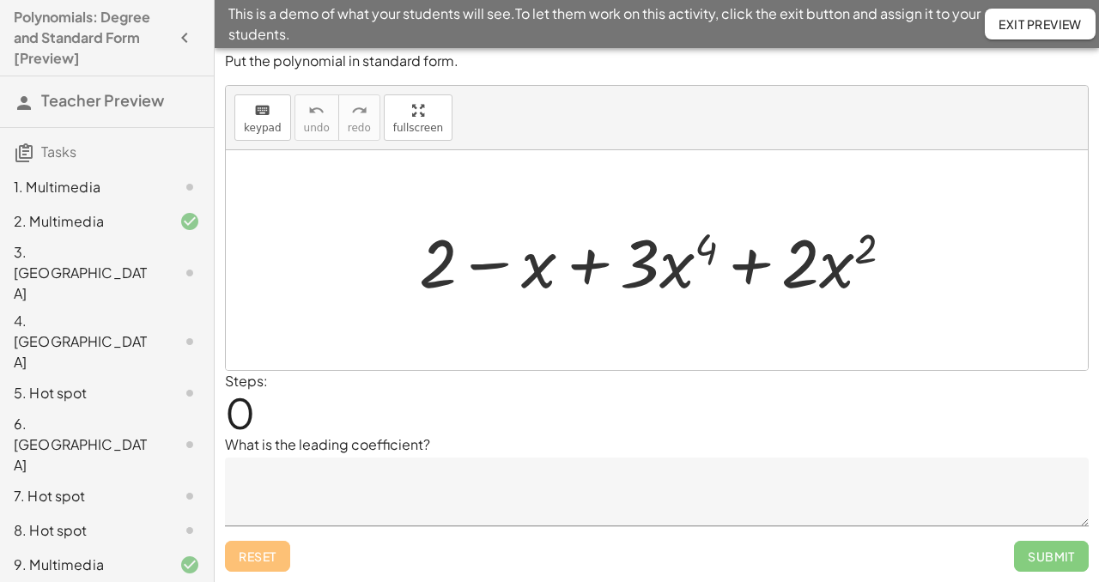
scroll to position [7, 0]
